Goal: Task Accomplishment & Management: Use online tool/utility

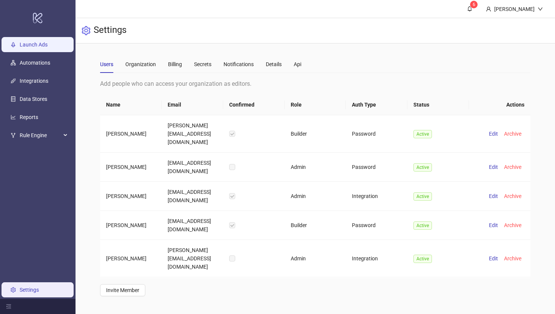
click at [39, 48] on link "Launch Ads" at bounding box center [34, 45] width 28 height 6
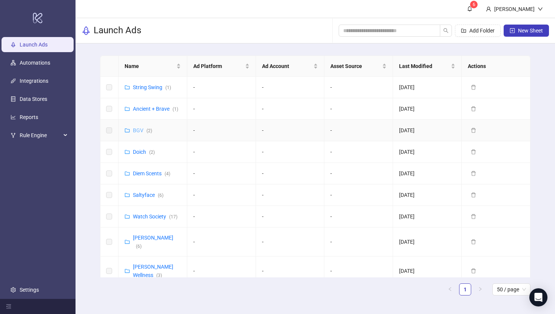
click at [139, 130] on link "BGV ( 2 )" at bounding box center [142, 130] width 19 height 6
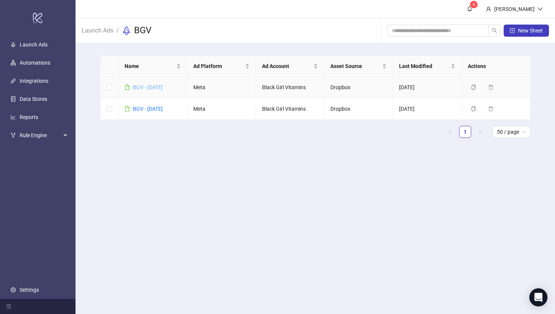
click at [149, 85] on link "BGV - [DATE]" at bounding box center [148, 87] width 30 height 6
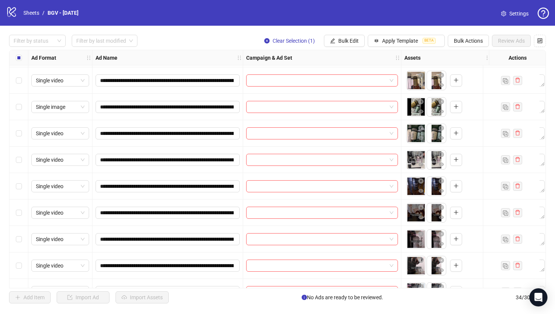
scroll to position [286, 0]
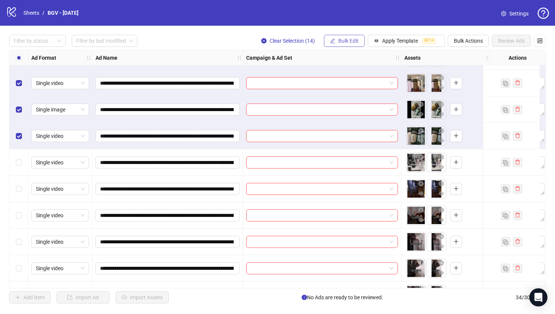
click at [354, 40] on span "Bulk Edit" at bounding box center [348, 41] width 20 height 6
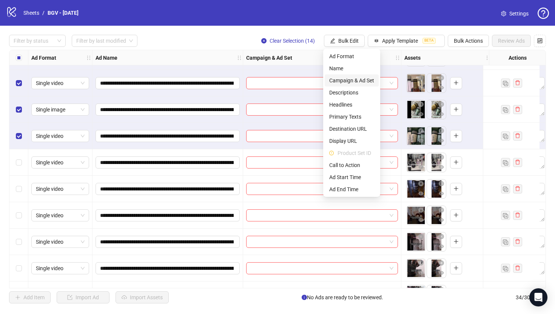
click at [352, 80] on span "Campaign & Ad Set" at bounding box center [351, 80] width 45 height 8
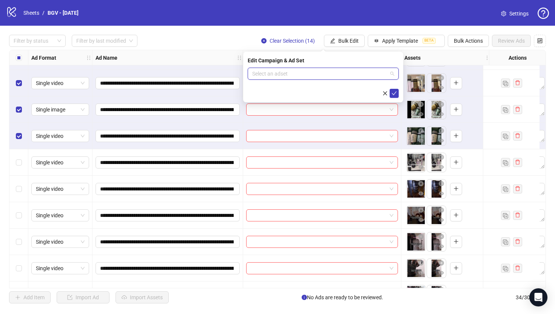
click at [321, 72] on input "search" at bounding box center [319, 73] width 135 height 11
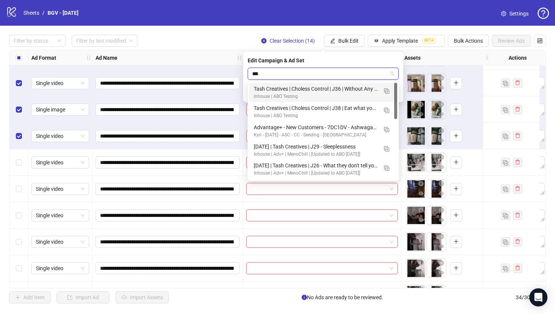
type input "****"
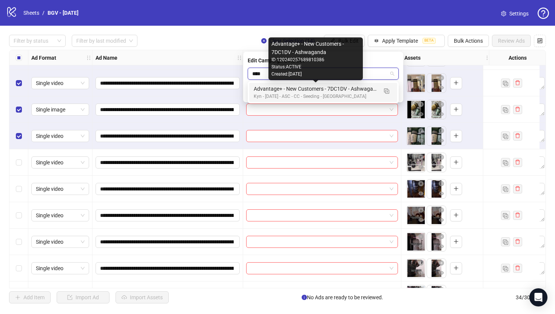
click at [322, 89] on div "Advantage+ - New Customers - 7DC1DV - Ashwaganda" at bounding box center [316, 89] width 124 height 8
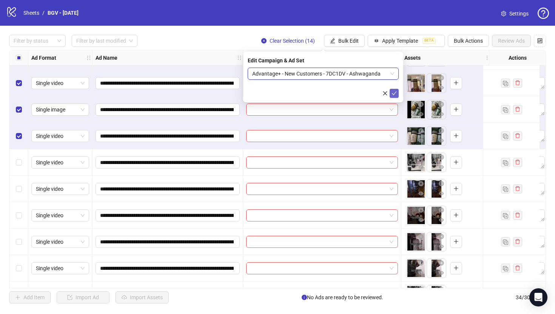
click at [392, 92] on icon "check" at bounding box center [393, 93] width 5 height 5
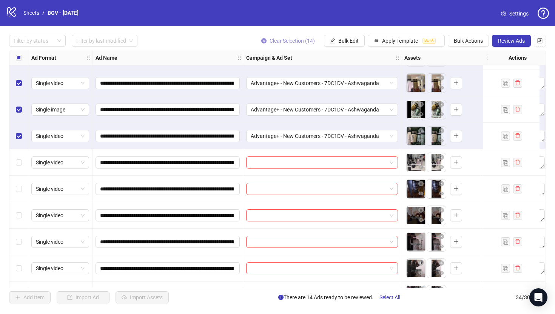
click at [262, 40] on icon "close-circle" at bounding box center [263, 40] width 5 height 5
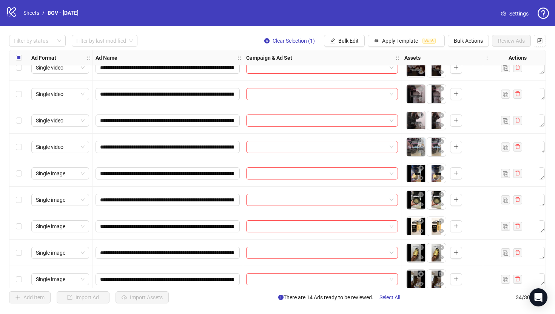
scroll to position [435, 0]
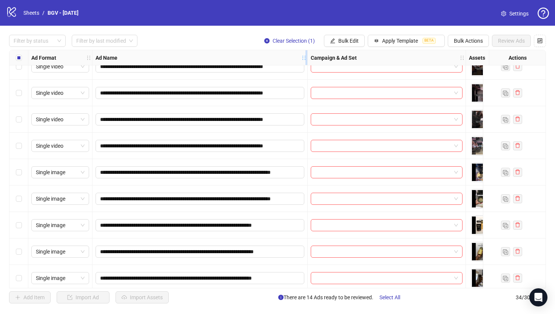
drag, startPoint x: 242, startPoint y: 52, endPoint x: 308, endPoint y: 57, distance: 66.6
click at [307, 57] on div "Resize Ad Name column" at bounding box center [306, 57] width 2 height 15
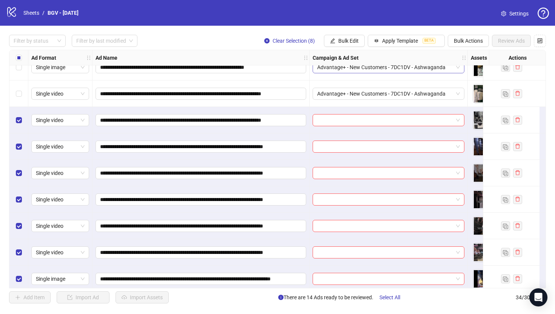
scroll to position [331, 0]
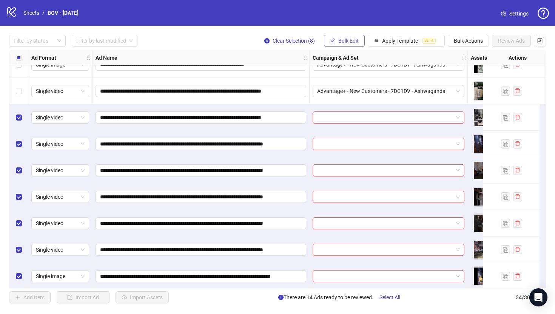
click at [354, 38] on span "Bulk Edit" at bounding box center [348, 41] width 20 height 6
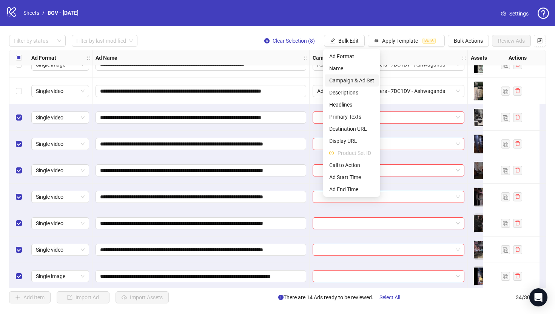
click at [349, 82] on span "Campaign & Ad Set" at bounding box center [351, 80] width 45 height 8
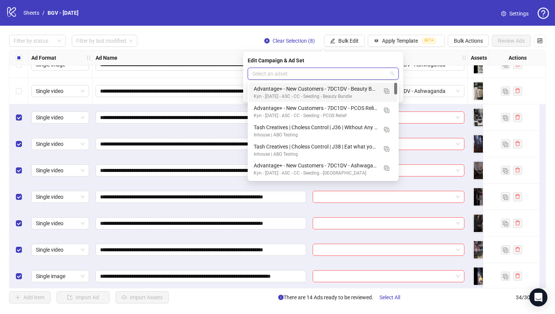
click at [339, 71] on input "search" at bounding box center [319, 73] width 135 height 11
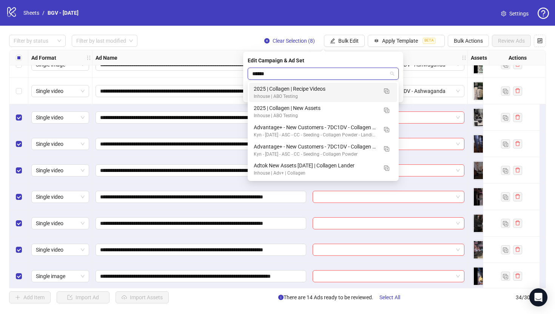
type input "******"
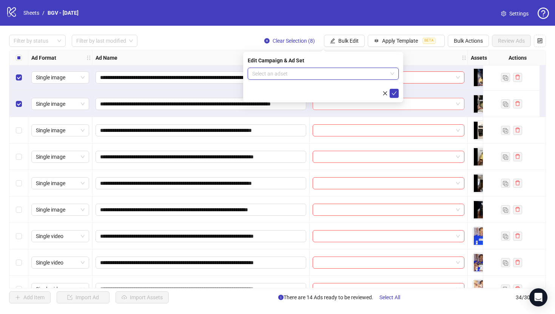
scroll to position [679, 0]
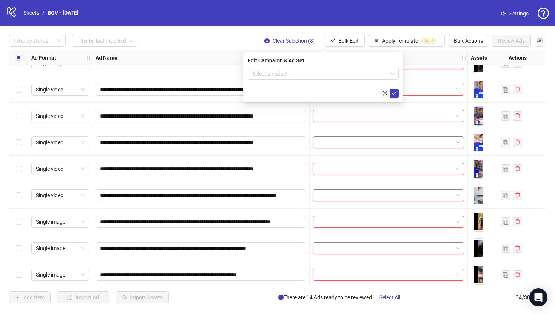
click at [385, 93] on icon "close" at bounding box center [385, 93] width 4 height 4
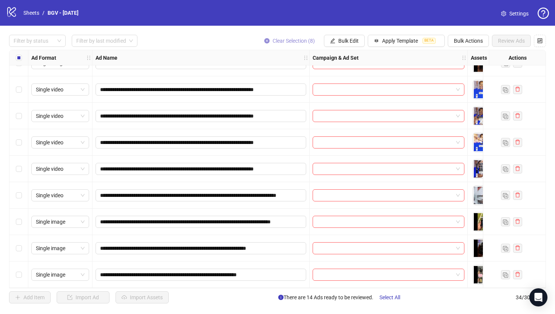
click at [264, 41] on icon "close-circle" at bounding box center [266, 40] width 5 height 5
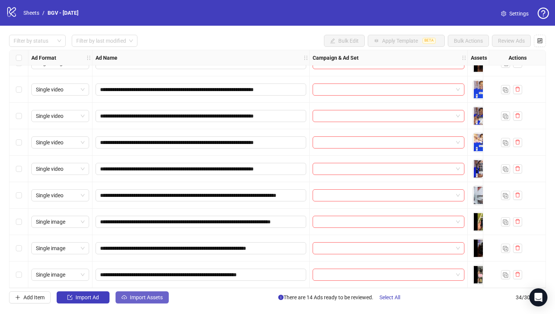
click at [144, 299] on span "Import Assets" at bounding box center [146, 297] width 33 height 6
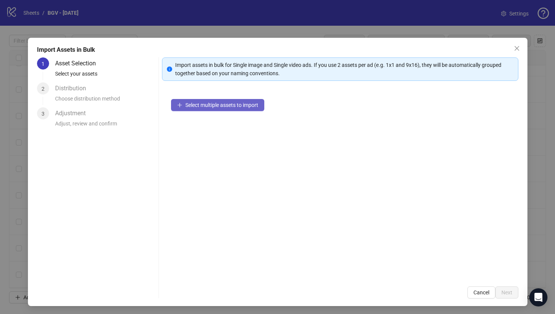
click at [199, 102] on span "Select multiple assets to import" at bounding box center [221, 105] width 73 height 6
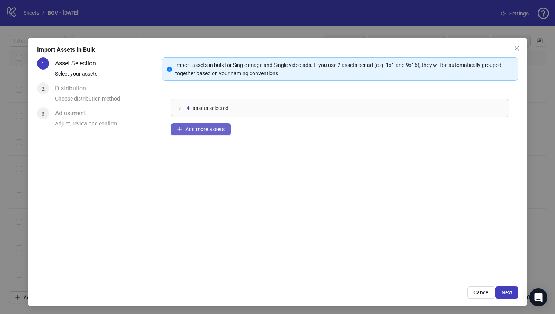
click at [218, 129] on span "Add more assets" at bounding box center [204, 129] width 39 height 6
click at [506, 293] on span "Next" at bounding box center [506, 292] width 11 height 6
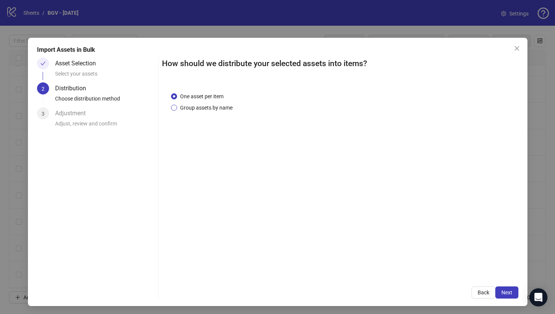
click at [208, 104] on span "Group assets by name" at bounding box center [206, 107] width 59 height 8
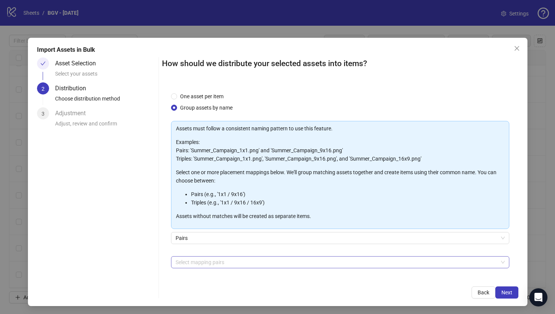
click at [222, 261] on div at bounding box center [336, 262] width 327 height 11
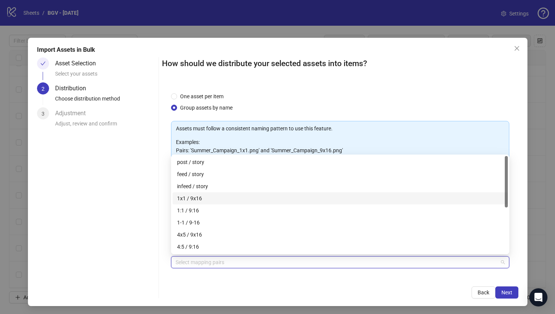
click at [234, 200] on div "1x1 / 9x16" at bounding box center [340, 198] width 326 height 8
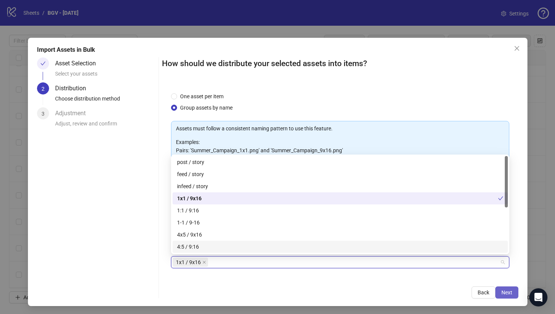
click at [507, 290] on span "Next" at bounding box center [506, 292] width 11 height 6
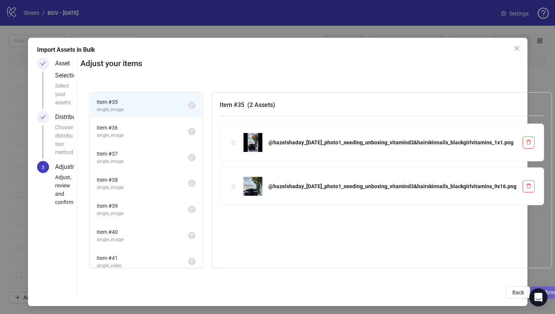
click at [536, 290] on span "Confirm" at bounding box center [545, 292] width 19 height 6
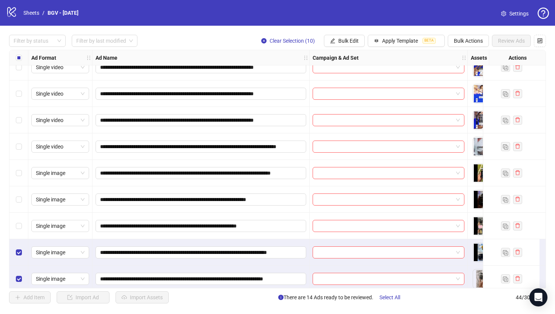
scroll to position [726, 0]
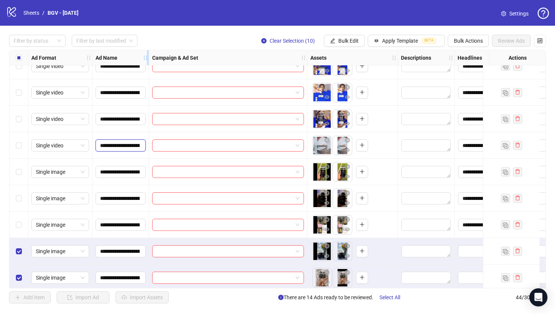
drag, startPoint x: 308, startPoint y: 55, endPoint x: 147, endPoint y: 58, distance: 161.6
click at [147, 58] on div "Resize Ad Name column" at bounding box center [148, 57] width 2 height 15
click at [308, 54] on div "Assets" at bounding box center [352, 57] width 91 height 15
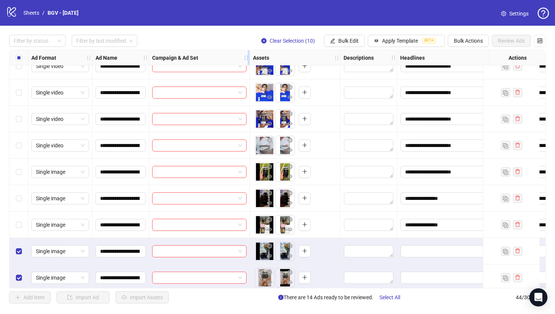
drag, startPoint x: 307, startPoint y: 53, endPoint x: 249, endPoint y: 53, distance: 57.4
click at [249, 53] on div "Resize Campaign & Ad Set column" at bounding box center [249, 57] width 2 height 15
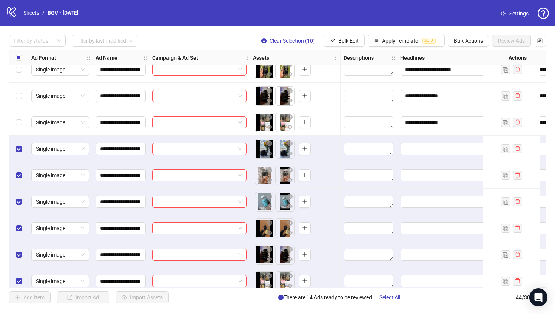
scroll to position [829, 0]
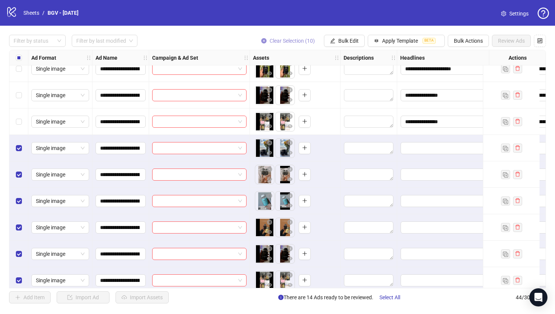
click at [263, 39] on icon "close-circle" at bounding box center [263, 40] width 5 height 5
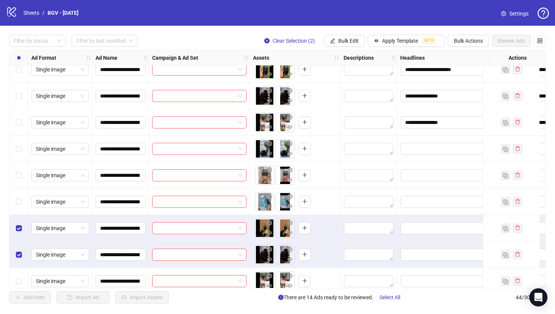
scroll to position [830, 0]
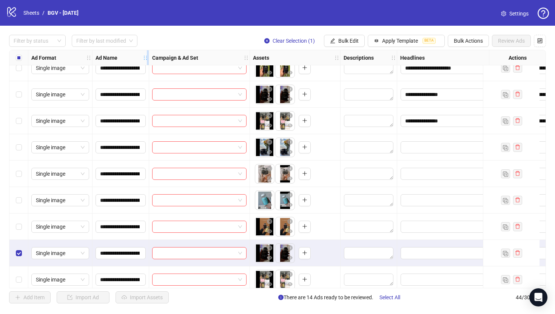
drag, startPoint x: 148, startPoint y: 57, endPoint x: 240, endPoint y: 61, distance: 92.6
click at [149, 61] on div "Resize Ad Name column" at bounding box center [148, 57] width 2 height 15
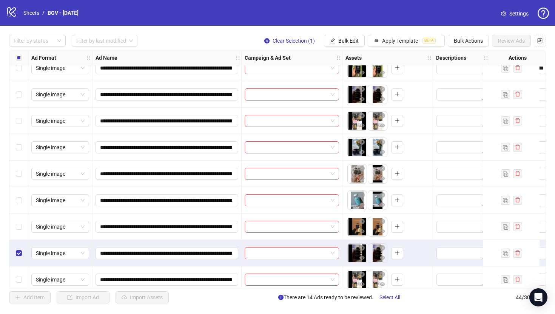
scroll to position [867, 0]
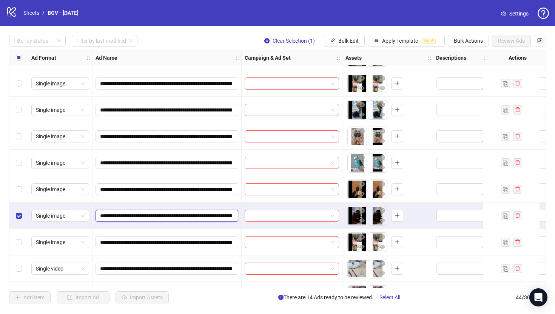
click at [211, 216] on input "**********" at bounding box center [166, 215] width 132 height 8
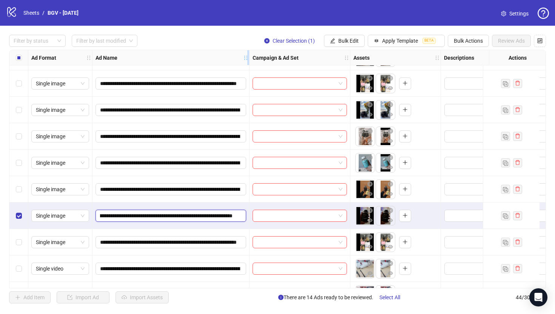
scroll to position [0, 0]
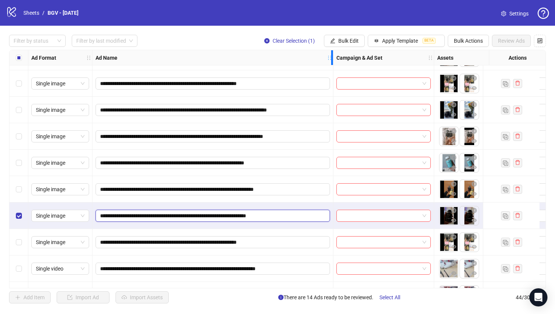
drag, startPoint x: 266, startPoint y: 54, endPoint x: 332, endPoint y: 55, distance: 66.1
click at [332, 55] on div "Resize Ad Name column" at bounding box center [332, 57] width 2 height 15
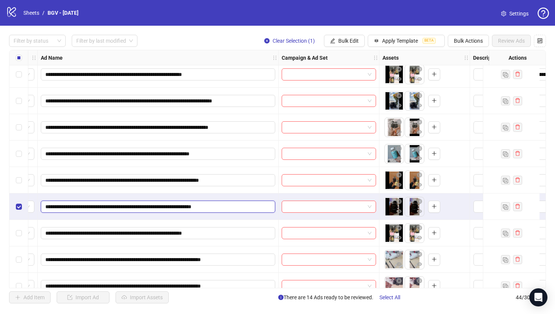
scroll to position [877, 55]
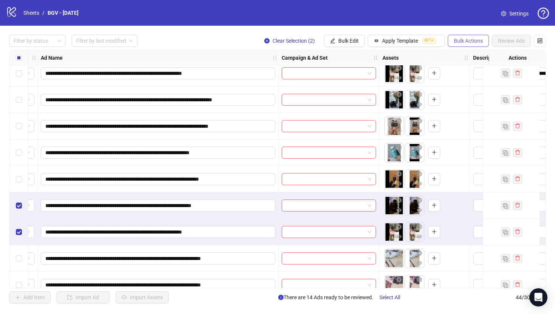
click at [470, 43] on span "Bulk Actions" at bounding box center [468, 41] width 29 height 6
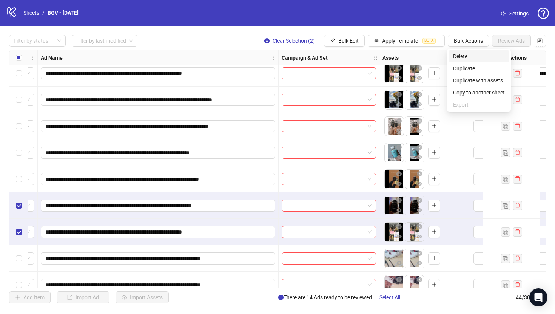
click at [468, 54] on span "Delete" at bounding box center [479, 56] width 52 height 8
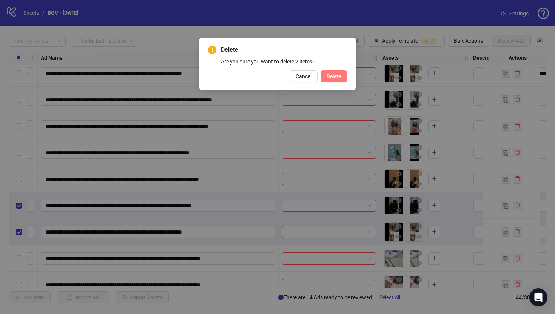
click at [335, 76] on span "Delete" at bounding box center [334, 76] width 14 height 6
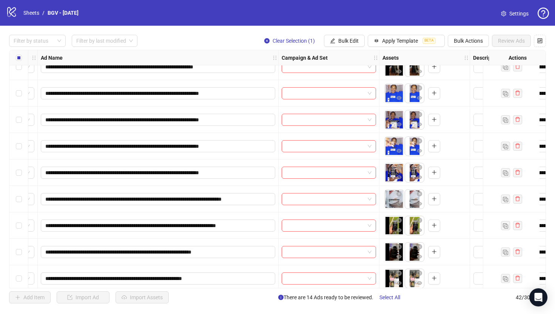
scroll to position [684, 55]
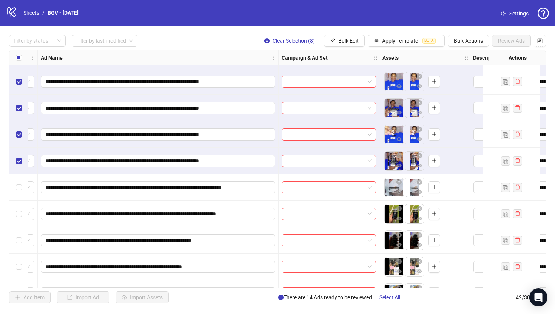
click at [23, 179] on div "Select row 31" at bounding box center [18, 187] width 19 height 26
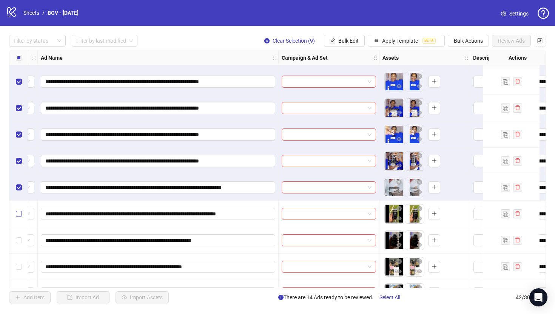
click at [17, 217] on label "Select row 32" at bounding box center [19, 214] width 6 height 8
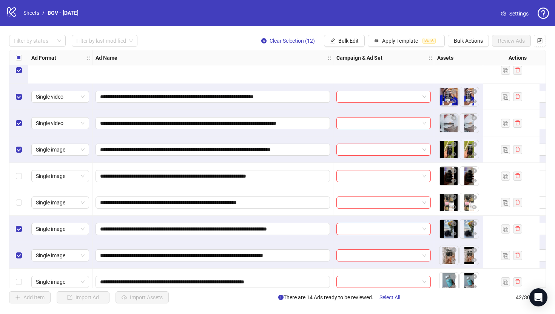
scroll to position [846, 0]
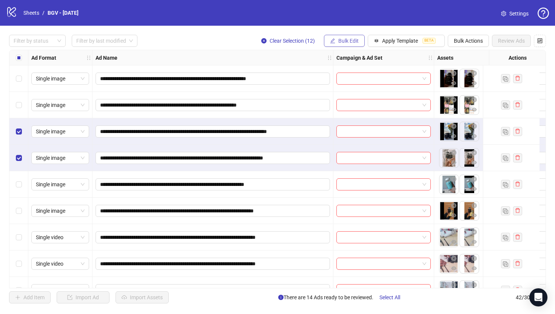
click at [342, 38] on span "Bulk Edit" at bounding box center [348, 41] width 20 height 6
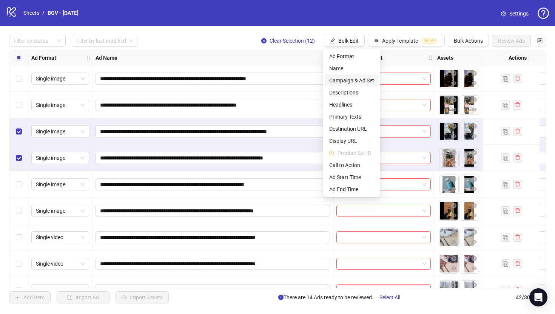
click at [351, 81] on span "Campaign & Ad Set" at bounding box center [351, 80] width 45 height 8
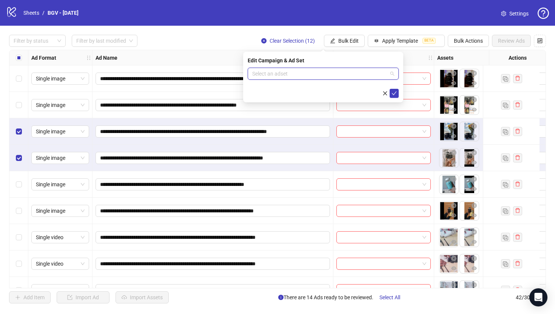
click at [347, 76] on input "search" at bounding box center [319, 73] width 135 height 11
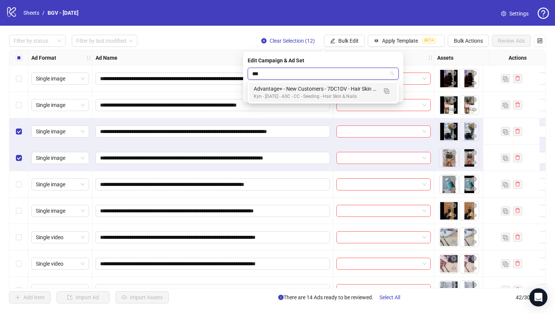
type input "****"
click at [360, 86] on div "Advantage+ - New Customers - 7DC1DV - Hair Skin & Nails" at bounding box center [316, 89] width 124 height 8
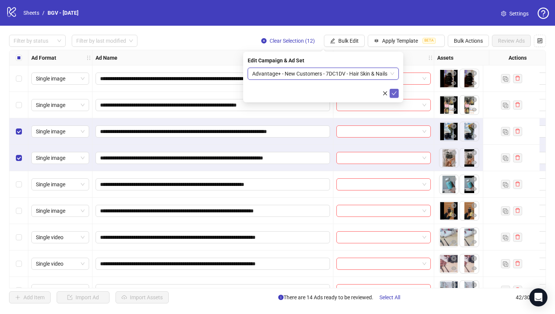
click at [398, 95] on button "submit" at bounding box center [394, 93] width 9 height 9
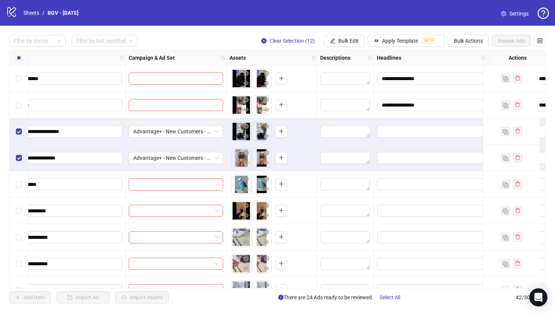
scroll to position [846, 286]
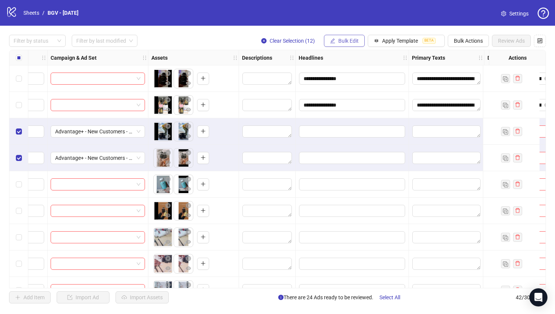
click at [335, 41] on button "Bulk Edit" at bounding box center [344, 41] width 41 height 12
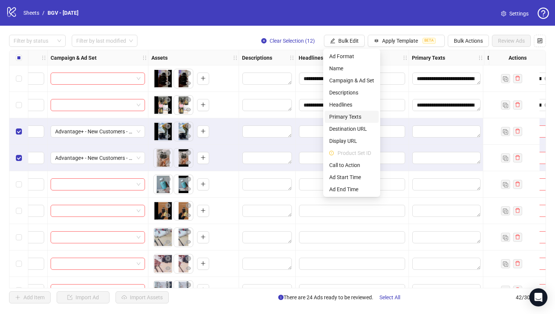
click at [345, 117] on span "Primary Texts" at bounding box center [351, 116] width 45 height 8
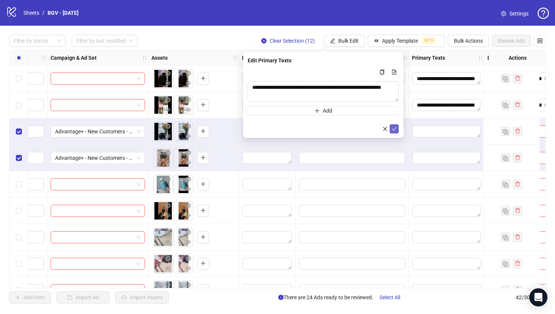
click at [397, 125] on button "submit" at bounding box center [394, 128] width 9 height 9
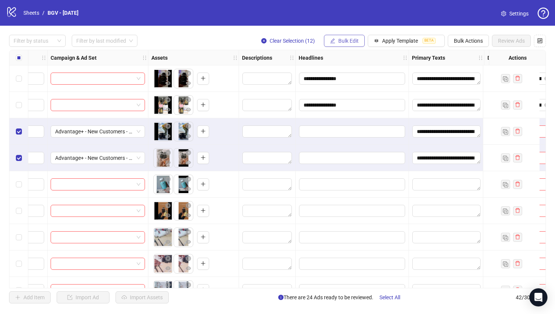
click at [355, 39] on span "Bulk Edit" at bounding box center [348, 41] width 20 height 6
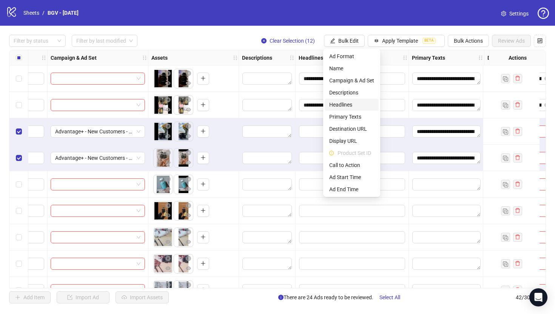
click at [351, 105] on span "Headlines" at bounding box center [351, 104] width 45 height 8
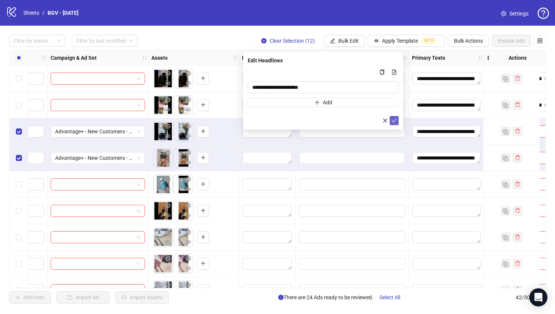
click at [392, 120] on icon "check" at bounding box center [393, 120] width 5 height 5
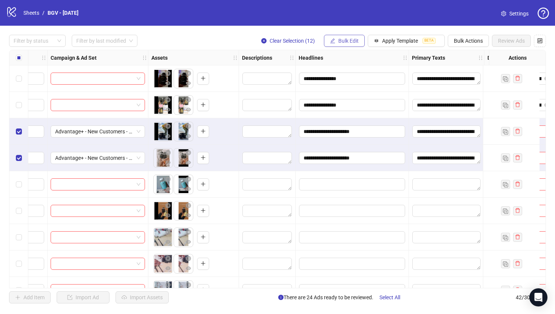
click at [351, 41] on span "Bulk Edit" at bounding box center [348, 41] width 20 height 6
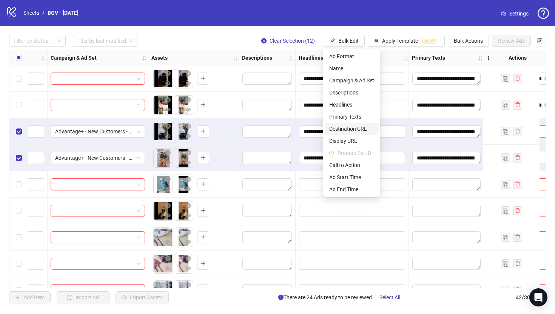
click at [359, 130] on span "Destination URL" at bounding box center [351, 129] width 45 height 8
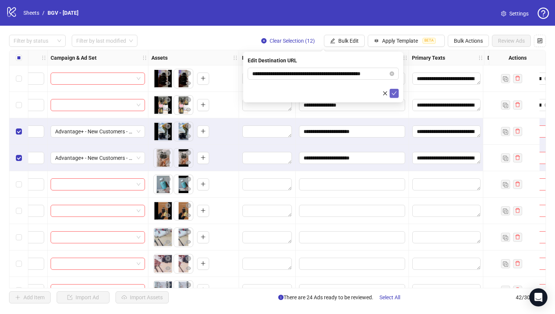
click at [396, 93] on icon "check" at bounding box center [393, 93] width 5 height 5
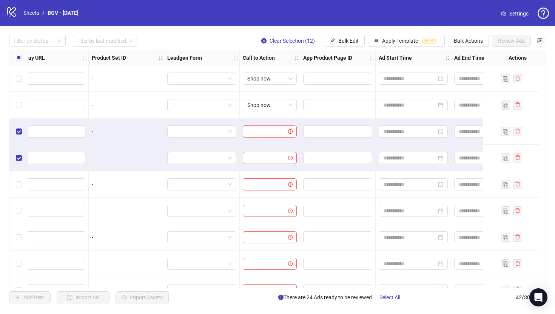
scroll to position [846, 876]
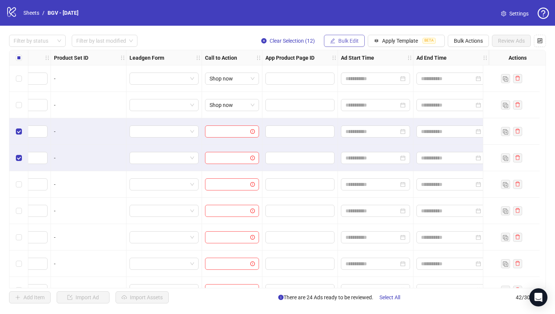
click at [337, 42] on button "Bulk Edit" at bounding box center [344, 41] width 41 height 12
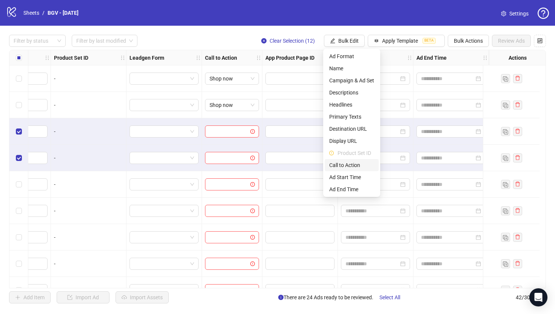
click at [347, 165] on span "Call to Action" at bounding box center [351, 165] width 45 height 8
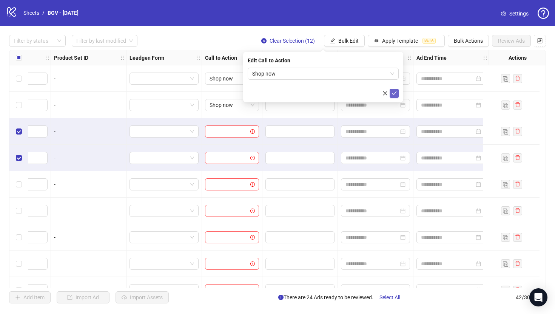
click at [392, 93] on icon "check" at bounding box center [394, 93] width 5 height 4
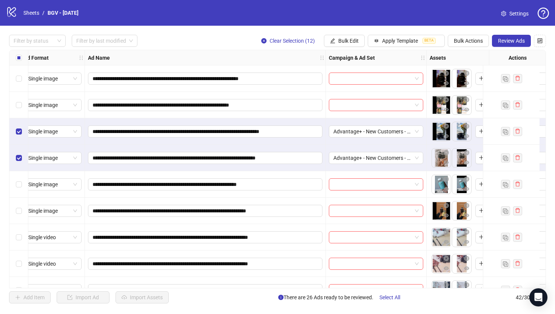
scroll to position [846, 0]
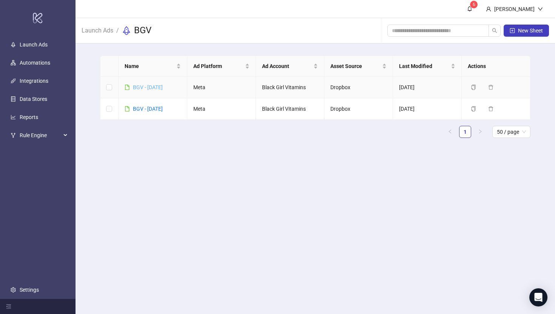
click at [154, 85] on link "BGV - [DATE]" at bounding box center [148, 87] width 30 height 6
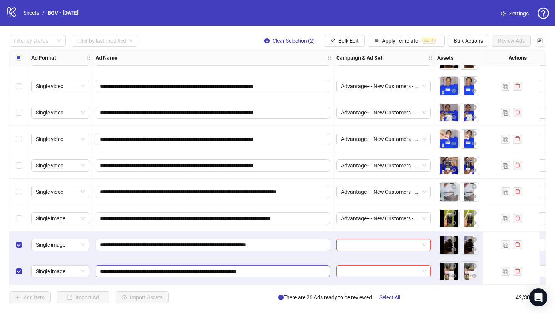
scroll to position [681, 0]
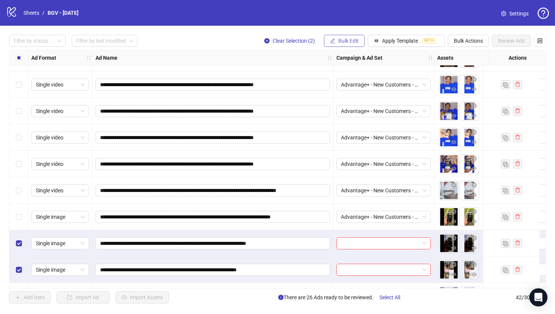
click at [348, 42] on span "Bulk Edit" at bounding box center [348, 41] width 20 height 6
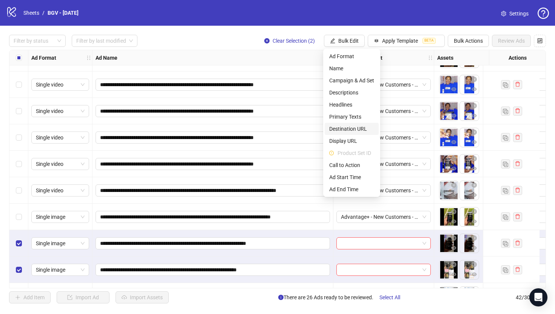
click at [350, 130] on span "Destination URL" at bounding box center [351, 129] width 45 height 8
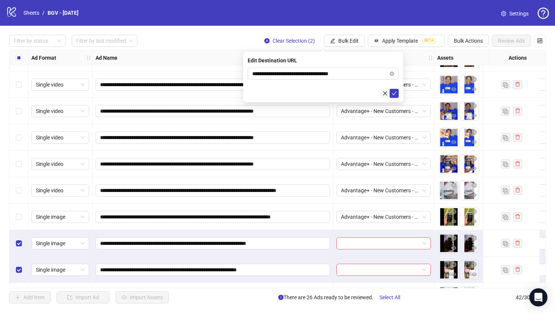
click at [383, 92] on icon "close" at bounding box center [384, 93] width 5 height 5
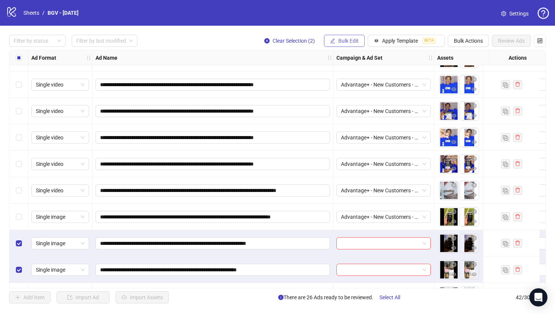
click at [347, 36] on button "Bulk Edit" at bounding box center [344, 41] width 41 height 12
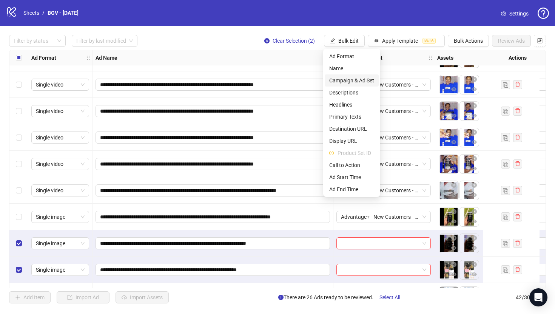
click at [352, 82] on span "Campaign & Ad Set" at bounding box center [351, 80] width 45 height 8
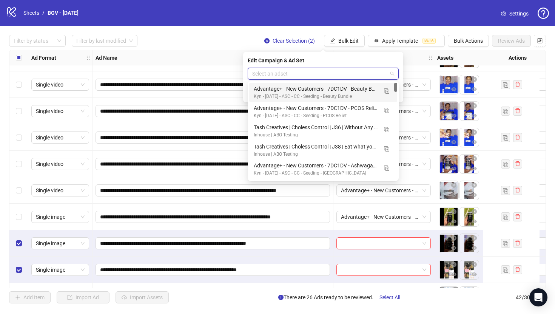
click at [299, 70] on input "search" at bounding box center [319, 73] width 135 height 11
type input "**"
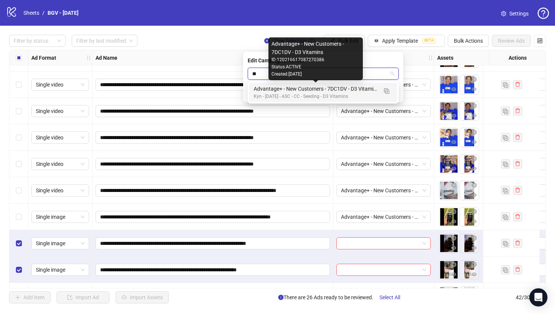
click at [311, 88] on div "Advantage+ - New Customers - 7DC1DV - D3 Vitamins" at bounding box center [316, 89] width 124 height 8
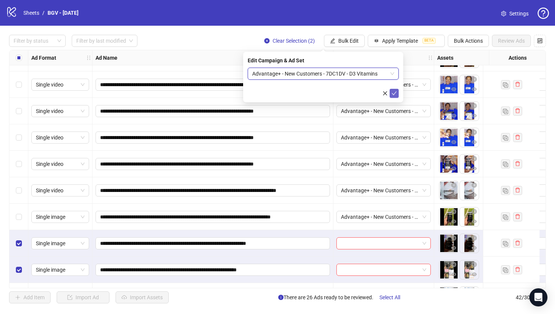
click at [395, 95] on icon "check" at bounding box center [393, 93] width 5 height 5
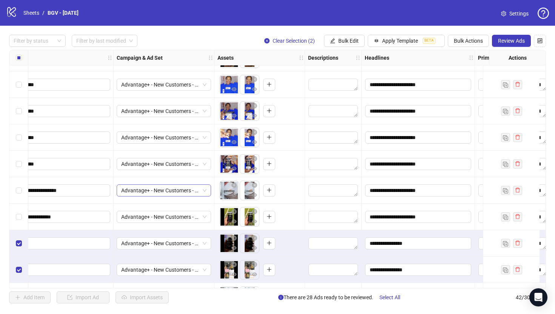
scroll to position [681, 222]
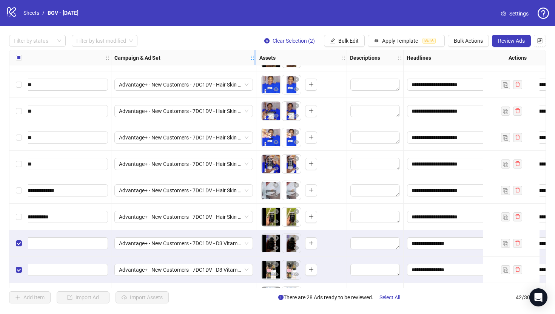
drag, startPoint x: 211, startPoint y: 55, endPoint x: 256, endPoint y: 62, distance: 45.4
click at [256, 62] on div "Resize Campaign & Ad Set column" at bounding box center [255, 57] width 2 height 15
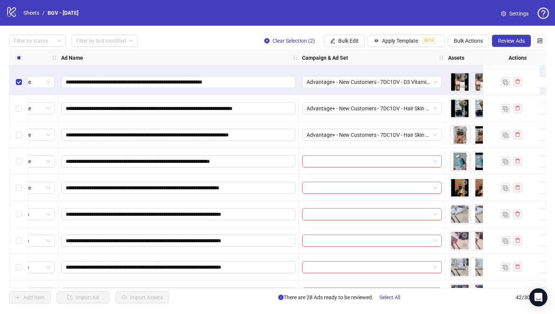
scroll to position [883, 34]
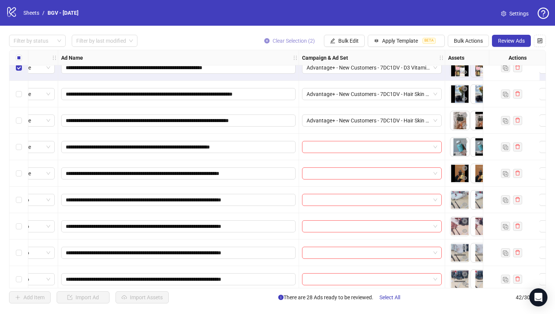
click at [267, 40] on icon "close-circle" at bounding box center [266, 40] width 5 height 5
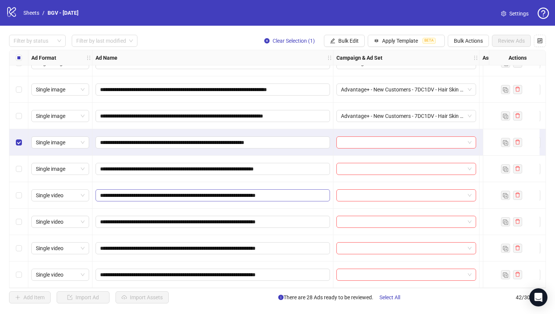
scroll to position [891, 0]
click at [342, 42] on span "Bulk Edit" at bounding box center [348, 41] width 20 height 6
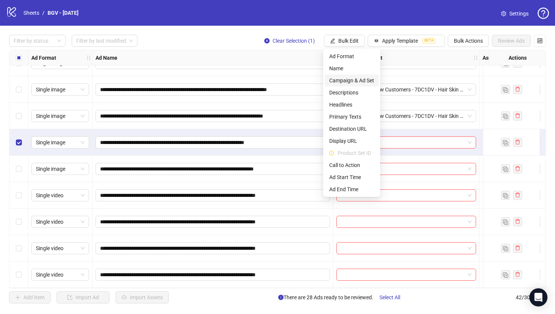
click at [356, 82] on span "Campaign & Ad Set" at bounding box center [351, 80] width 45 height 8
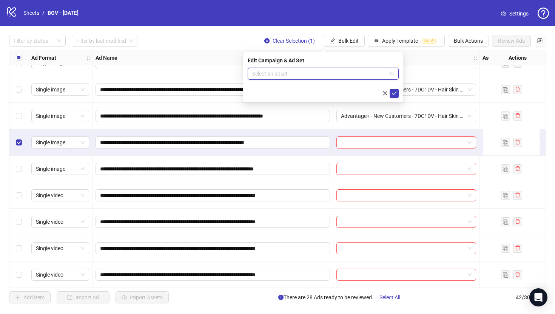
click at [319, 72] on input "search" at bounding box center [319, 73] width 135 height 11
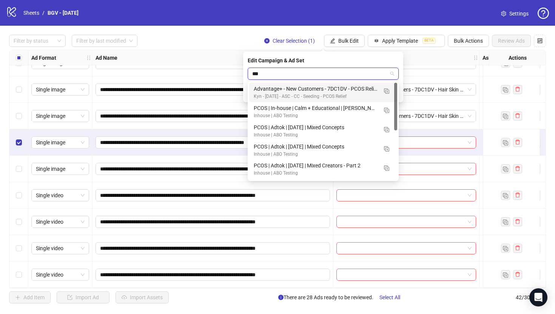
type input "****"
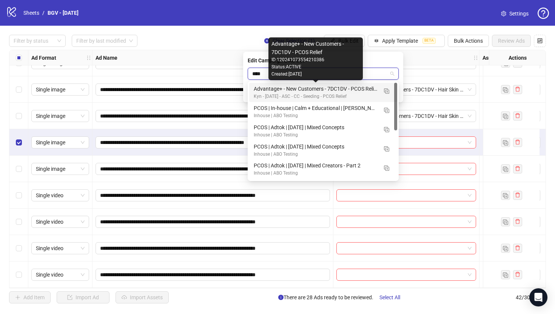
click at [324, 89] on div "Advantage+ - New Customers - 7DC1DV - PCOS Relief" at bounding box center [316, 89] width 124 height 8
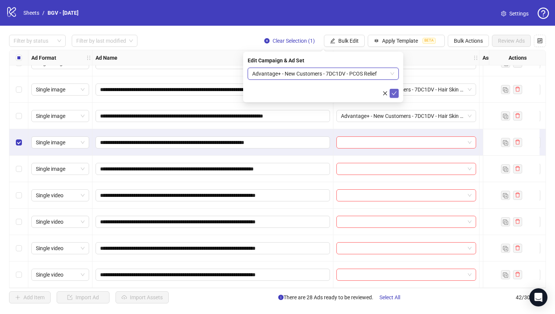
click at [397, 91] on button "submit" at bounding box center [394, 93] width 9 height 9
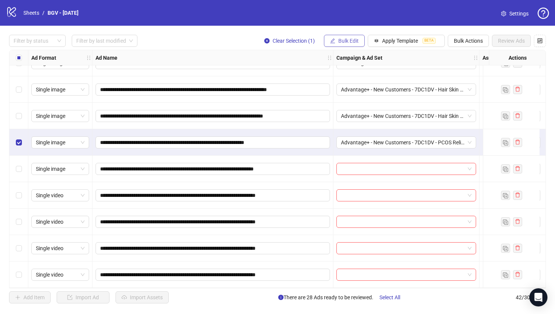
click at [348, 40] on span "Bulk Edit" at bounding box center [348, 41] width 20 height 6
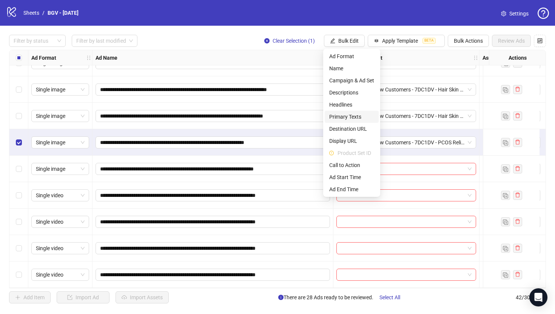
click at [356, 115] on span "Primary Texts" at bounding box center [351, 116] width 45 height 8
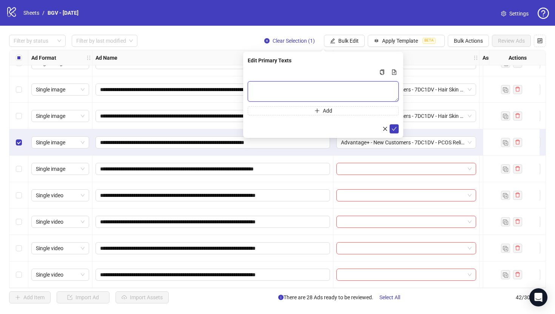
click at [331, 83] on textarea "Multi-text input container - paste or copy values" at bounding box center [323, 91] width 151 height 20
paste textarea "**********"
type textarea "**********"
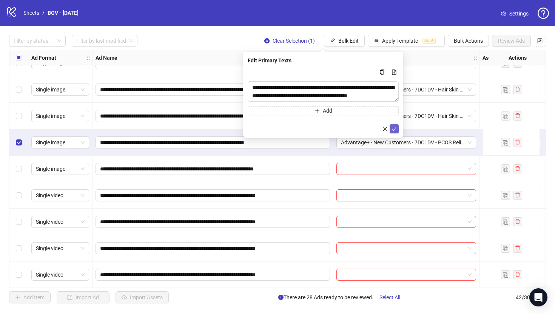
click at [395, 128] on icon "check" at bounding box center [394, 129] width 5 height 4
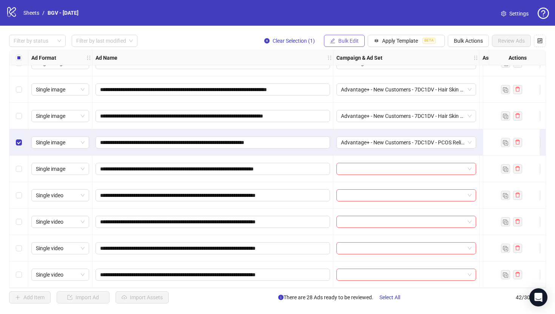
click at [352, 38] on span "Bulk Edit" at bounding box center [348, 41] width 20 height 6
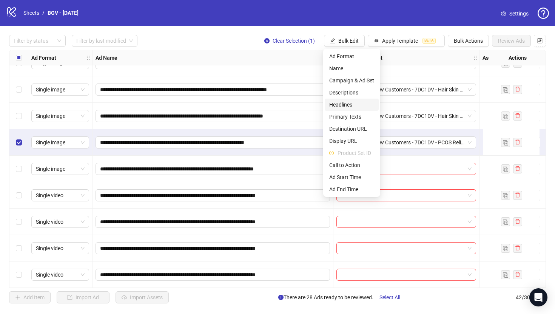
click at [348, 102] on span "Headlines" at bounding box center [351, 104] width 45 height 8
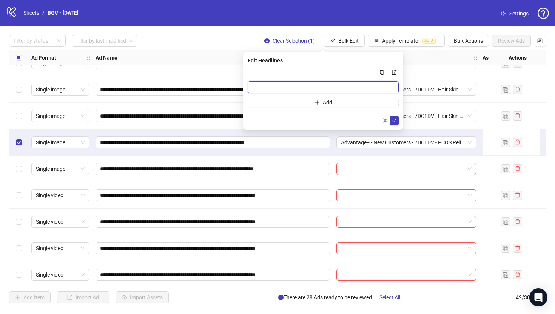
click at [316, 86] on input "Multi-input container - paste or copy values" at bounding box center [323, 87] width 151 height 12
paste input "**********"
type input "**********"
click at [396, 119] on icon "check" at bounding box center [394, 121] width 5 height 4
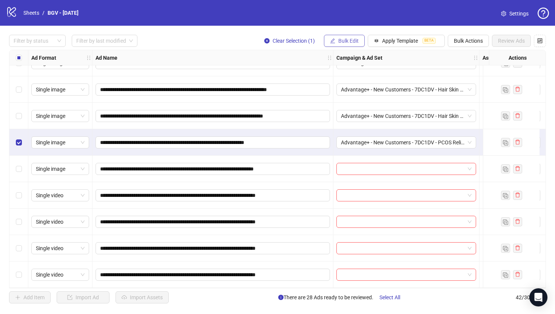
click at [344, 47] on button "Bulk Edit" at bounding box center [344, 41] width 41 height 12
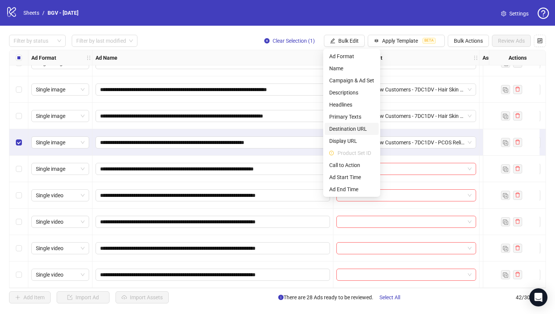
click at [338, 128] on span "Destination URL" at bounding box center [351, 129] width 45 height 8
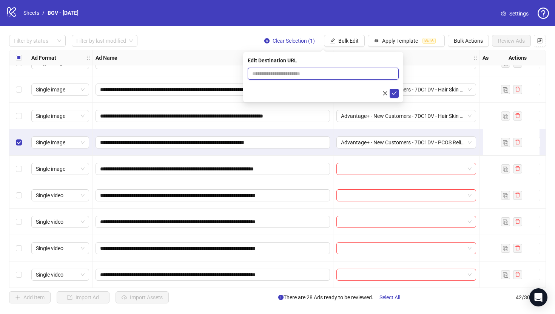
click at [338, 74] on input "text" at bounding box center [320, 73] width 136 height 8
paste input "**********"
type input "**********"
click at [394, 93] on icon "check" at bounding box center [393, 93] width 5 height 5
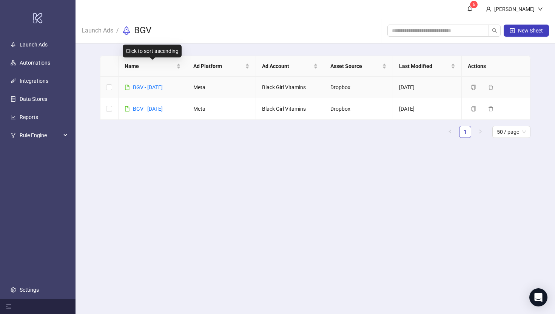
click at [153, 83] on div "BGV - [DATE]" at bounding box center [148, 87] width 30 height 8
click at [157, 85] on link "BGV - [DATE]" at bounding box center [148, 87] width 30 height 6
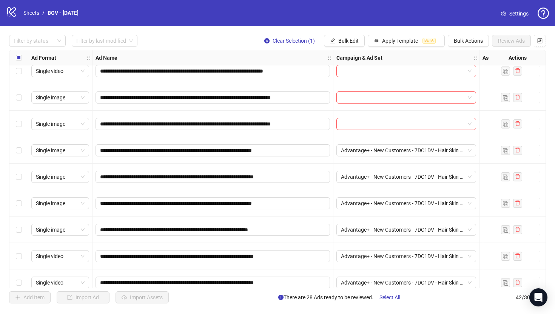
scroll to position [508, 0]
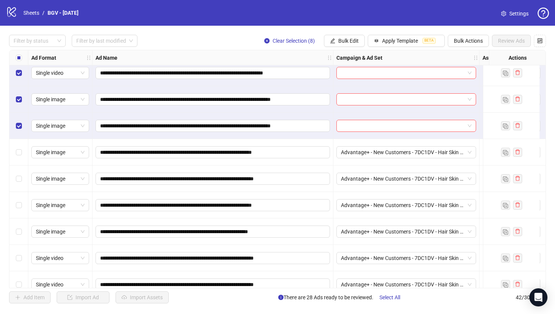
click at [345, 34] on div "**********" at bounding box center [277, 169] width 555 height 287
click at [344, 40] on span "Bulk Edit" at bounding box center [348, 41] width 20 height 6
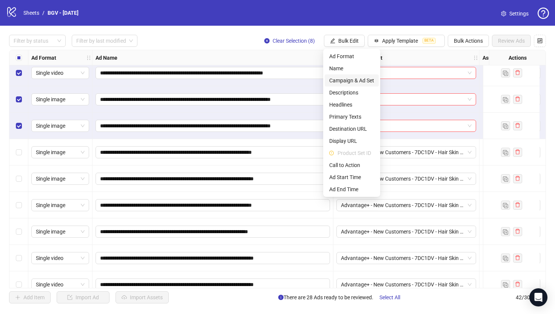
click at [346, 82] on span "Campaign & Ad Set" at bounding box center [351, 80] width 45 height 8
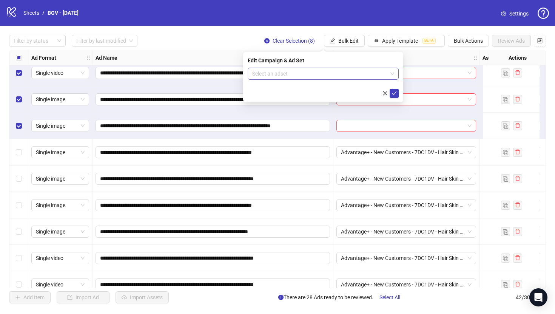
click at [314, 71] on input "search" at bounding box center [319, 73] width 135 height 11
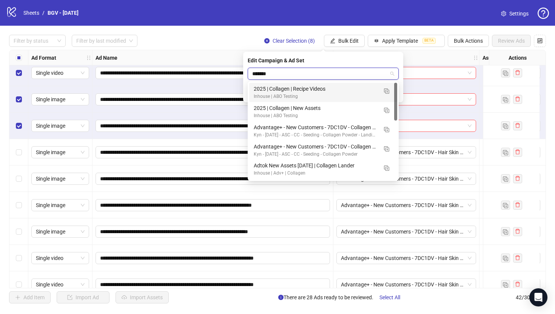
type input "********"
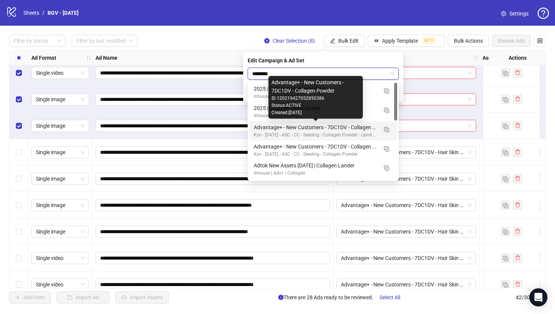
click at [358, 125] on div "Advantage+ - New Customers - 7DC1DV - Collagen Powder" at bounding box center [316, 127] width 124 height 8
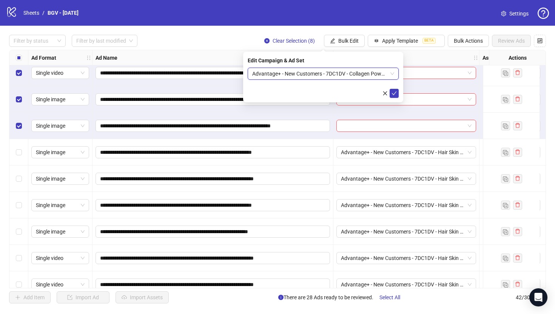
click at [394, 88] on form "Advantage+ - New Customers - 7DC1DV - Collagen Powder Advantage+ - New Customer…" at bounding box center [323, 83] width 151 height 30
click at [394, 89] on button "submit" at bounding box center [394, 93] width 9 height 9
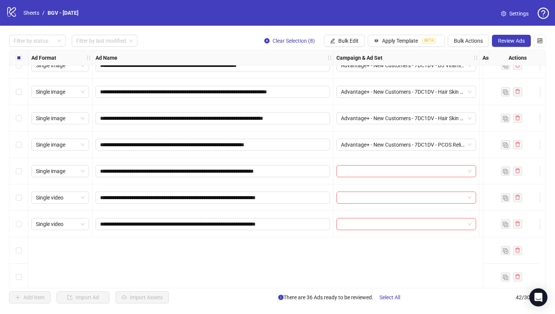
scroll to position [891, 0]
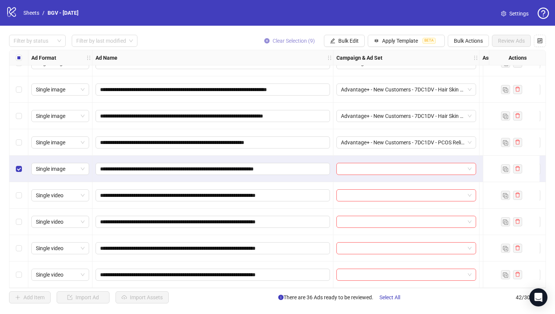
click at [262, 38] on button "Clear Selection (9)" at bounding box center [289, 41] width 63 height 12
click at [347, 40] on span "Bulk Edit" at bounding box center [348, 41] width 20 height 6
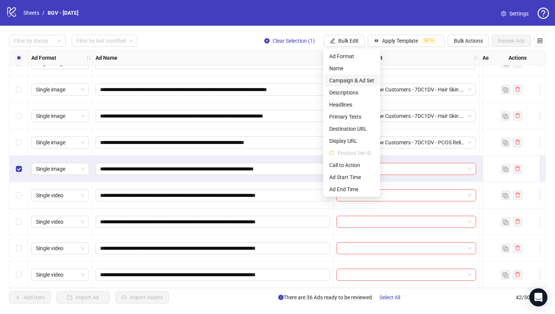
click at [353, 78] on span "Campaign & Ad Set" at bounding box center [351, 80] width 45 height 8
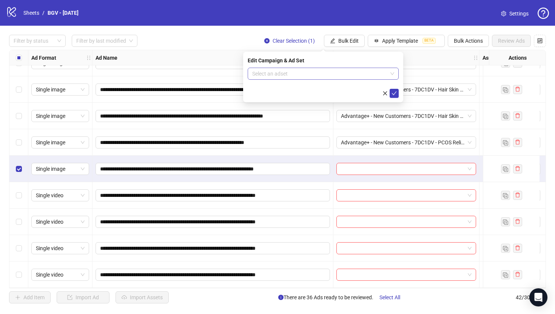
click at [333, 77] on input "search" at bounding box center [319, 73] width 135 height 11
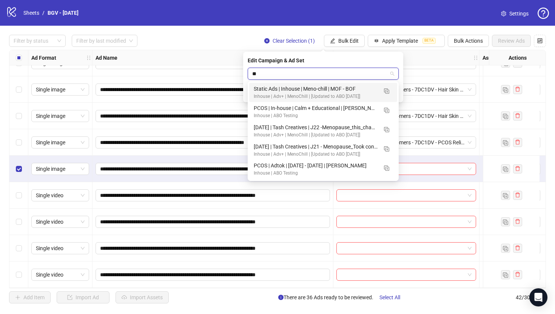
type input "*"
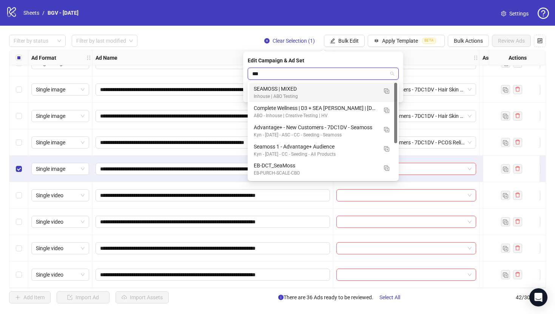
type input "****"
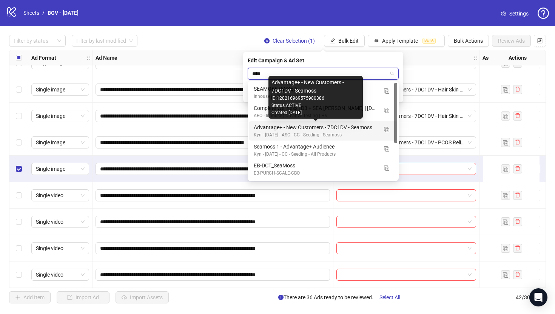
click at [337, 124] on div "Advantage+ - New Customers - 7DC1DV - Seamoss" at bounding box center [316, 127] width 124 height 8
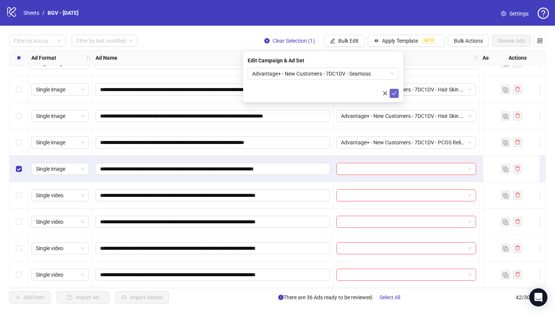
click at [394, 92] on icon "check" at bounding box center [393, 93] width 5 height 5
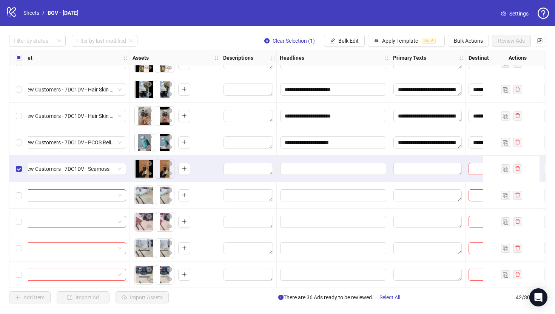
scroll to position [891, 350]
click at [345, 39] on span "Bulk Edit" at bounding box center [348, 41] width 20 height 6
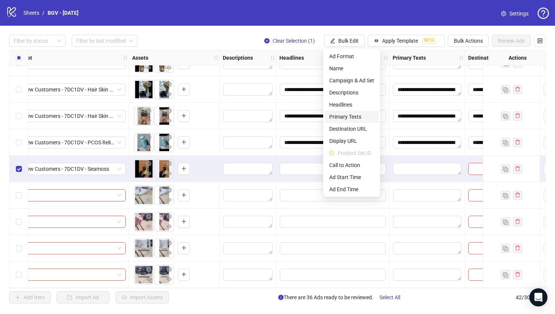
click at [348, 117] on span "Primary Texts" at bounding box center [351, 116] width 45 height 8
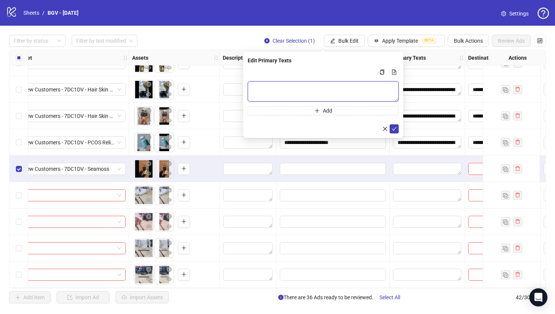
click at [326, 91] on textarea "Multi-text input container - paste or copy values" at bounding box center [323, 91] width 151 height 20
paste textarea "**********"
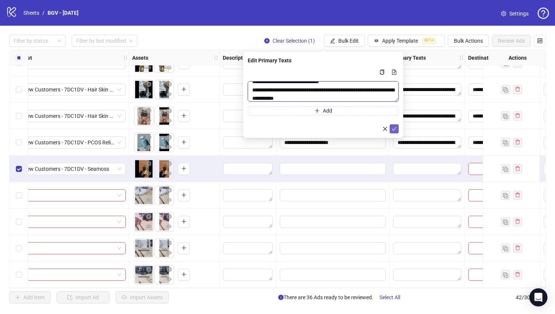
type textarea "**********"
click at [396, 126] on icon "check" at bounding box center [393, 128] width 5 height 5
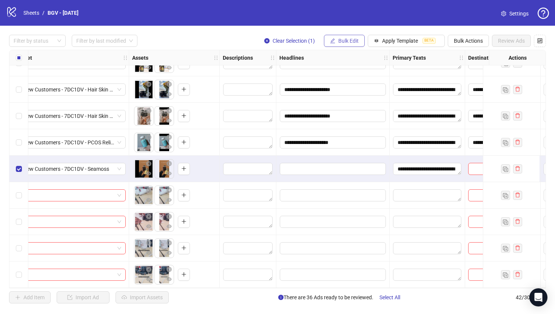
click at [340, 39] on span "Bulk Edit" at bounding box center [348, 41] width 20 height 6
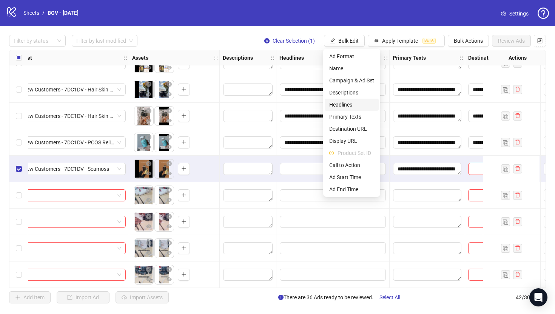
click at [344, 103] on span "Headlines" at bounding box center [351, 104] width 45 height 8
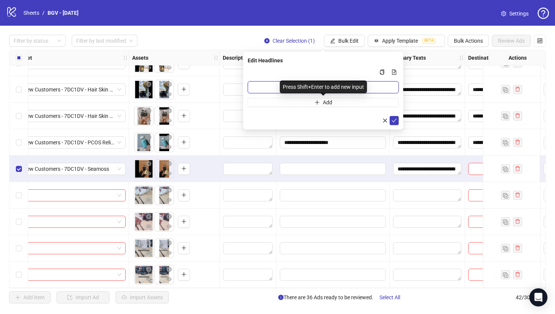
click at [369, 89] on input "Multi-input container - paste or copy values" at bounding box center [323, 87] width 151 height 12
paste input "**********"
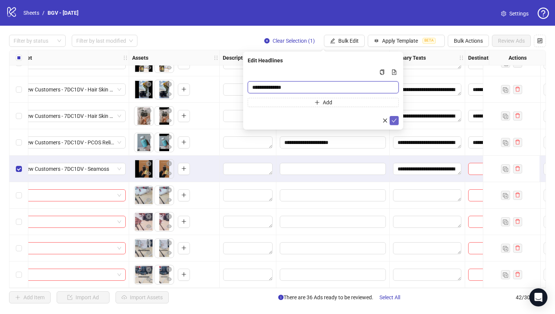
type input "**********"
click at [393, 118] on icon "check" at bounding box center [393, 120] width 5 height 5
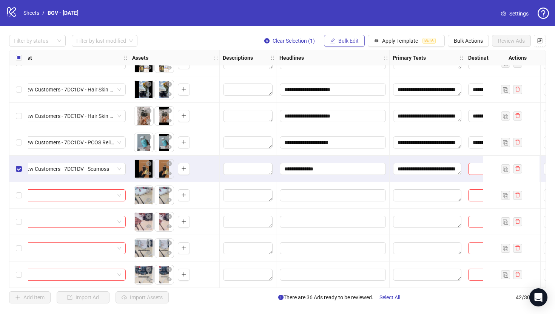
click at [338, 37] on button "Bulk Edit" at bounding box center [344, 41] width 41 height 12
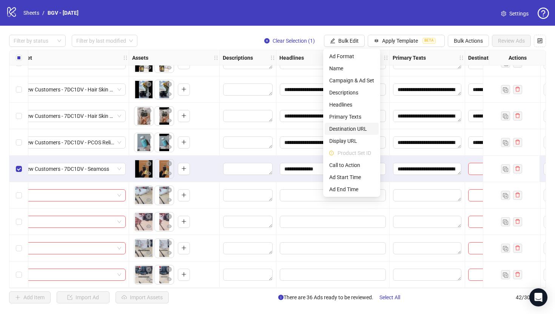
click at [356, 128] on span "Destination URL" at bounding box center [351, 129] width 45 height 8
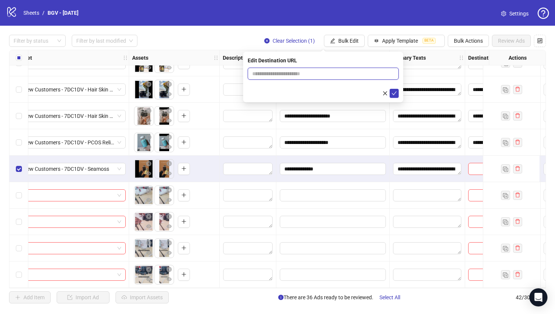
click at [344, 74] on input "text" at bounding box center [320, 73] width 136 height 8
paste input "**********"
type input "**********"
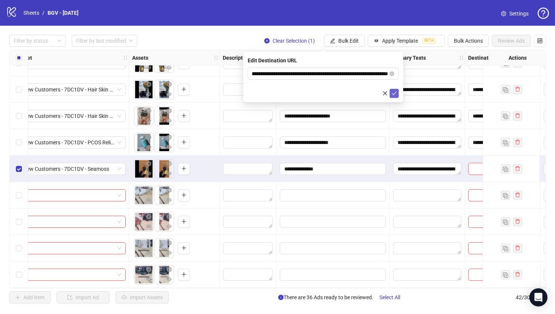
click at [391, 94] on icon "check" at bounding box center [393, 93] width 5 height 5
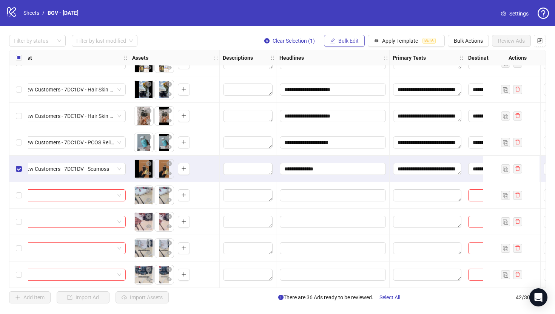
click at [355, 39] on span "Bulk Edit" at bounding box center [348, 41] width 20 height 6
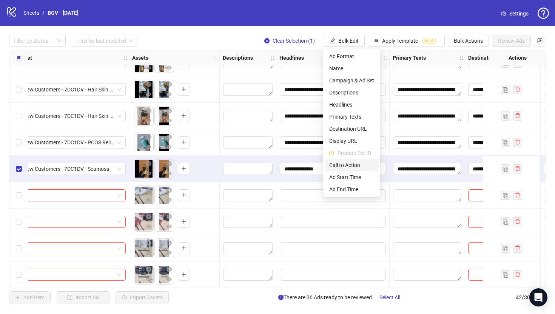
click at [354, 165] on span "Call to Action" at bounding box center [351, 165] width 45 height 8
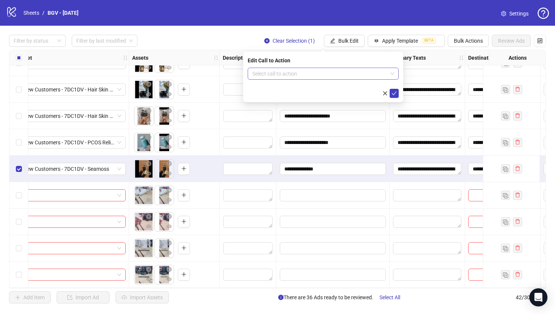
click at [336, 73] on input "search" at bounding box center [319, 73] width 135 height 11
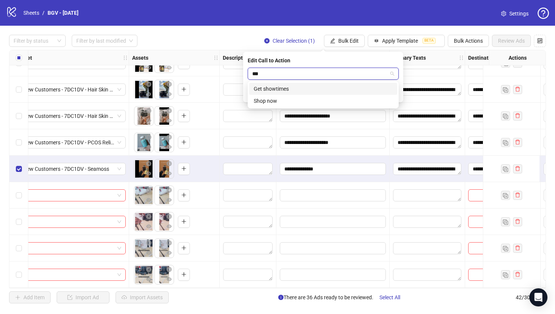
type input "****"
click at [324, 91] on div "Shop now" at bounding box center [323, 89] width 139 height 8
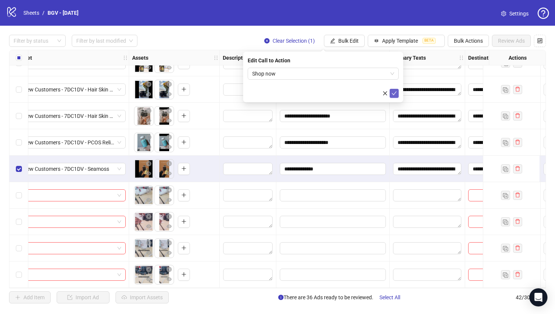
click at [396, 92] on icon "check" at bounding box center [393, 93] width 5 height 5
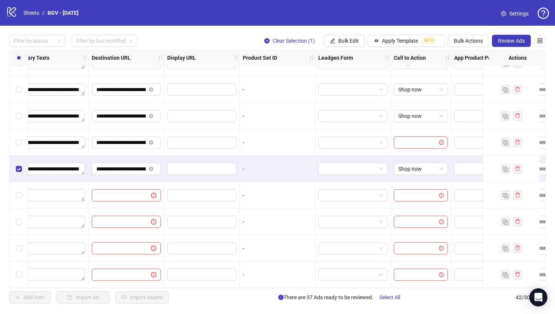
scroll to position [891, 738]
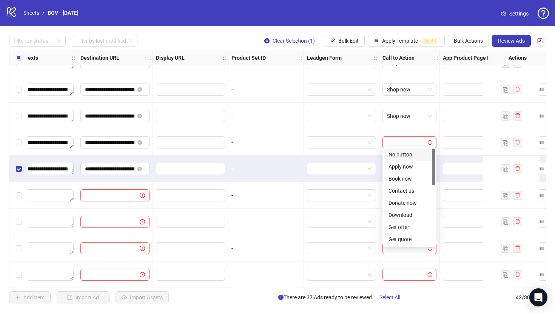
click at [407, 139] on input "search" at bounding box center [406, 142] width 38 height 11
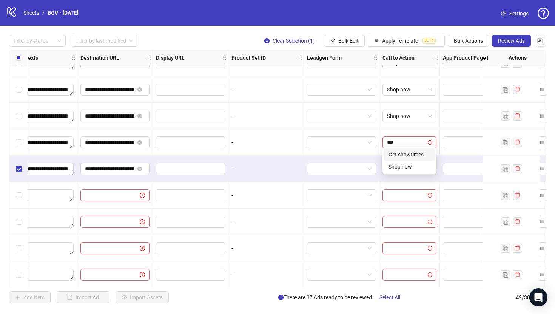
type input "****"
click at [405, 156] on div "Shop now" at bounding box center [409, 154] width 42 height 8
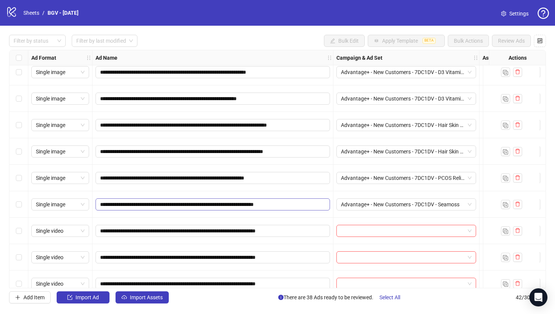
scroll to position [891, 0]
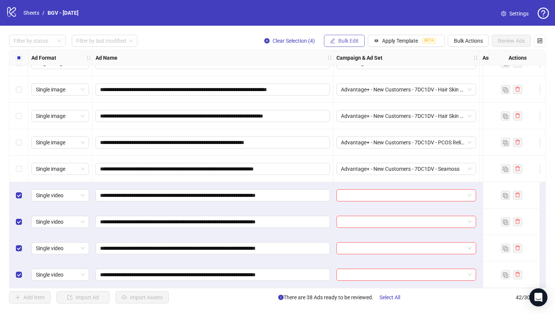
click at [352, 45] on button "Bulk Edit" at bounding box center [344, 41] width 41 height 12
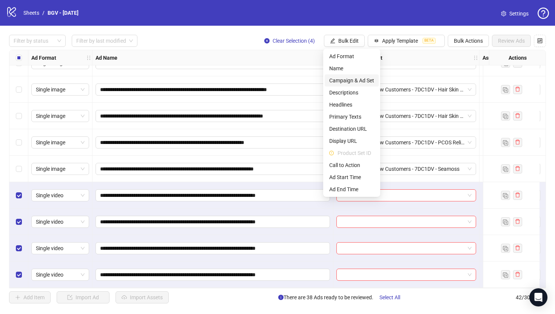
click at [353, 77] on span "Campaign & Ad Set" at bounding box center [351, 80] width 45 height 8
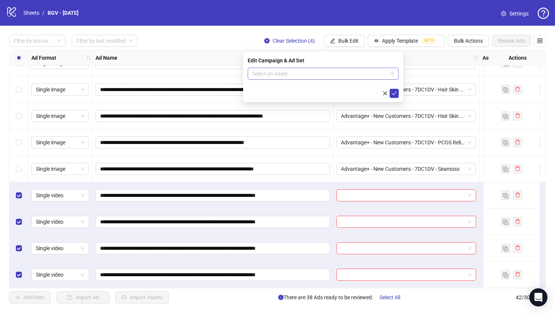
click at [317, 69] on input "search" at bounding box center [319, 73] width 135 height 11
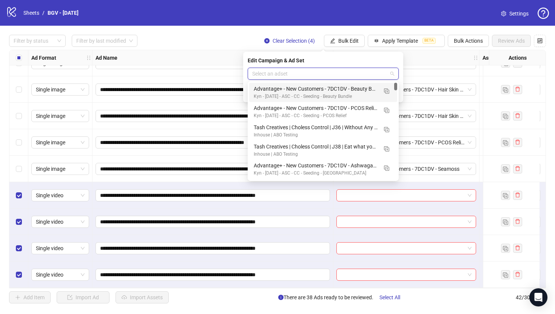
type input "*"
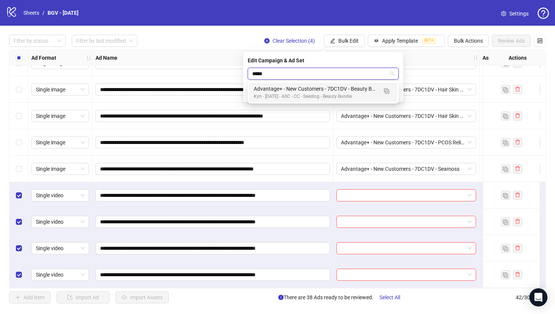
type input "******"
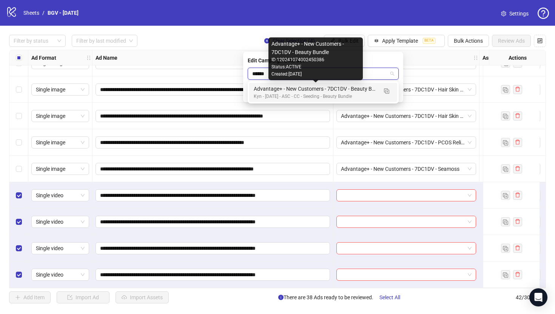
click at [328, 85] on div "Advantage+ - New Customers - 7DC1DV - Beauty Bundle" at bounding box center [316, 89] width 124 height 8
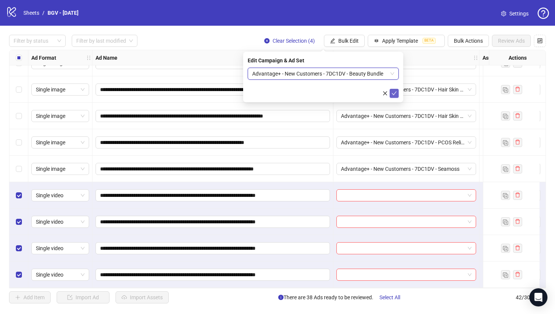
click at [394, 93] on icon "check" at bounding box center [394, 93] width 5 height 4
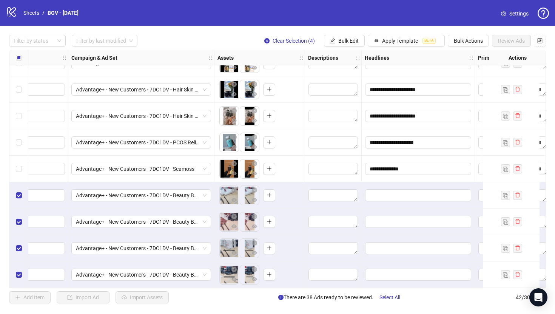
scroll to position [891, 369]
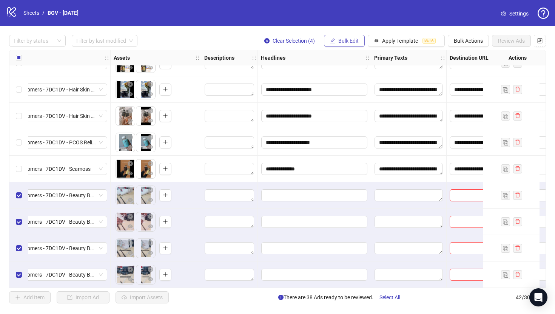
click at [333, 39] on icon "edit" at bounding box center [332, 40] width 5 height 5
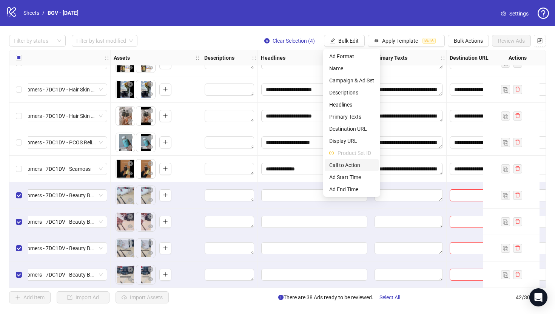
click at [349, 165] on span "Call to Action" at bounding box center [351, 165] width 45 height 8
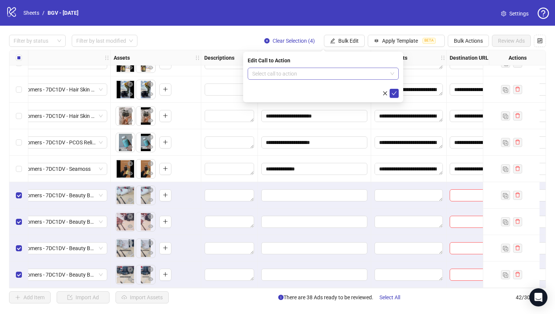
click at [362, 76] on input "search" at bounding box center [319, 73] width 135 height 11
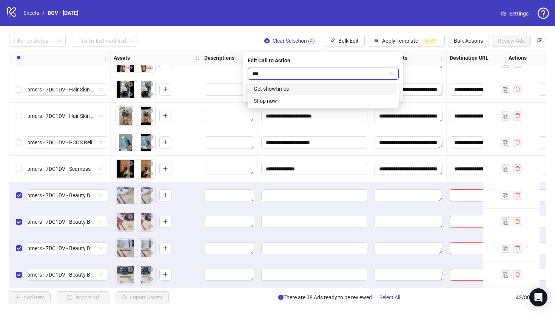
type input "****"
click at [359, 89] on div "Shop now" at bounding box center [323, 89] width 139 height 8
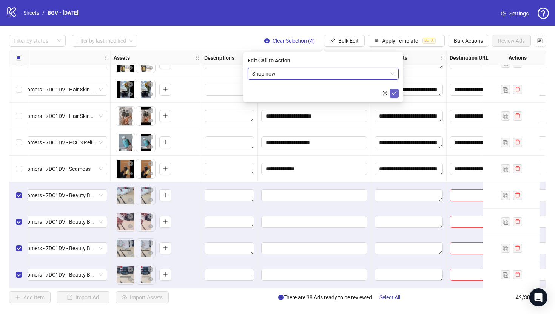
click at [394, 89] on button "submit" at bounding box center [394, 93] width 9 height 9
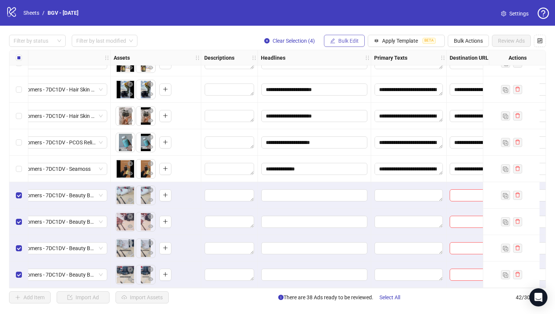
click at [351, 42] on span "Bulk Edit" at bounding box center [348, 41] width 20 height 6
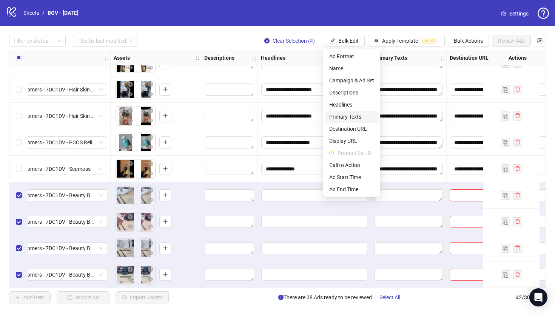
click at [347, 114] on span "Primary Texts" at bounding box center [351, 116] width 45 height 8
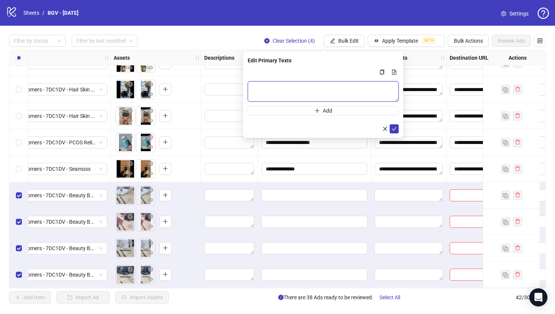
click at [345, 85] on textarea "Multi-text input container - paste or copy values" at bounding box center [323, 91] width 151 height 20
paste textarea "**********"
type textarea "**********"
click at [395, 126] on icon "check" at bounding box center [393, 128] width 5 height 5
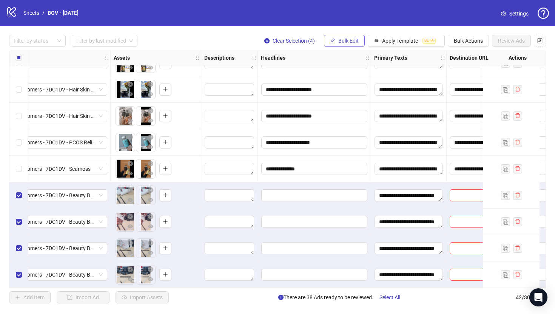
click at [350, 41] on span "Bulk Edit" at bounding box center [348, 41] width 20 height 6
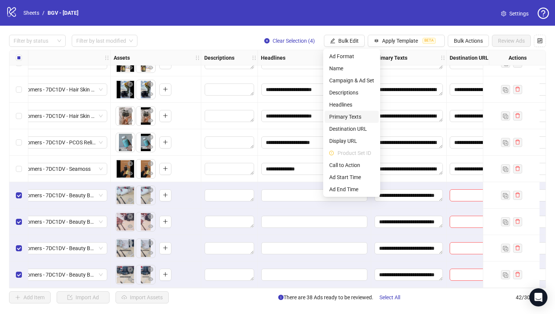
click at [347, 117] on span "Primary Texts" at bounding box center [351, 116] width 45 height 8
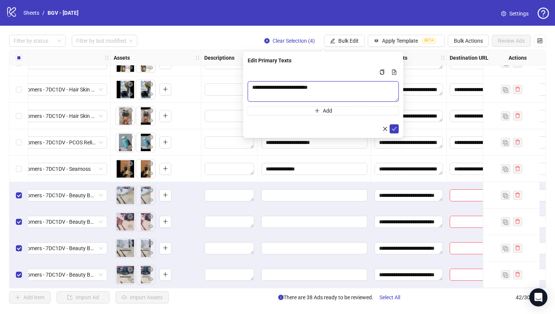
click at [339, 93] on textarea "**********" at bounding box center [323, 91] width 151 height 20
paste textarea "**********"
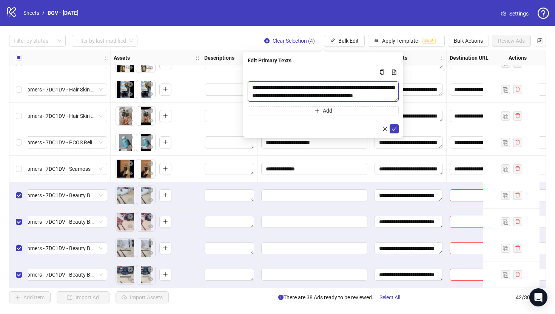
scroll to position [6, 0]
type textarea "**********"
click at [393, 127] on icon "check" at bounding box center [393, 128] width 5 height 5
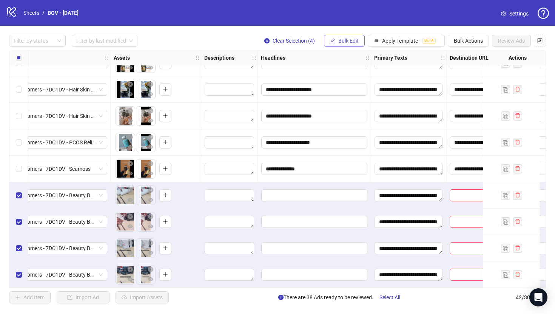
click at [341, 38] on span "Bulk Edit" at bounding box center [348, 41] width 20 height 6
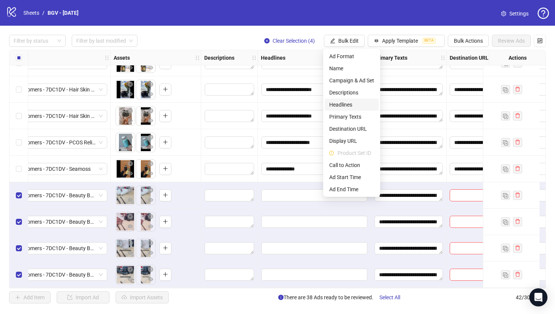
click at [350, 102] on span "Headlines" at bounding box center [351, 104] width 45 height 8
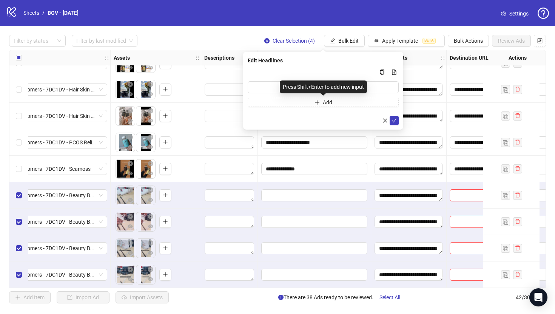
click at [322, 90] on div "Press Shift+Enter to add new input" at bounding box center [323, 86] width 87 height 13
click at [381, 89] on input "Multi-input container - paste or copy values" at bounding box center [323, 87] width 151 height 12
paste input "**********"
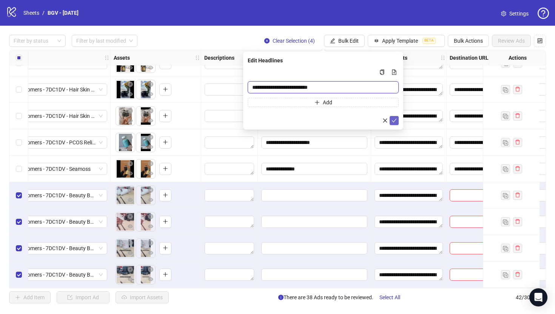
type input "**********"
click at [394, 119] on icon "check" at bounding box center [393, 120] width 5 height 5
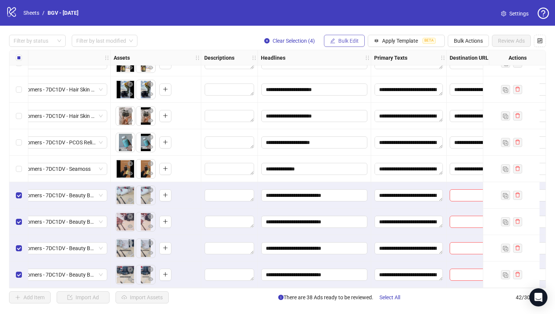
click at [330, 40] on icon "edit" at bounding box center [332, 40] width 5 height 5
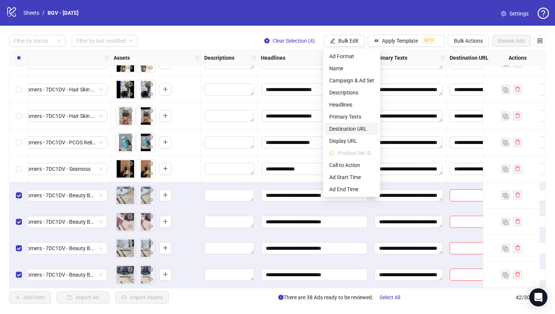
click at [348, 127] on span "Destination URL" at bounding box center [351, 129] width 45 height 8
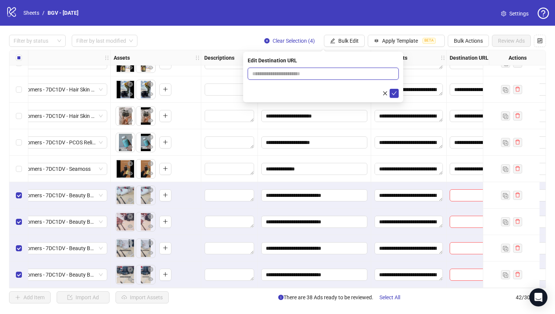
click at [347, 71] on input "text" at bounding box center [320, 73] width 136 height 8
paste input "**********"
type input "**********"
click at [394, 93] on icon "check" at bounding box center [393, 93] width 5 height 5
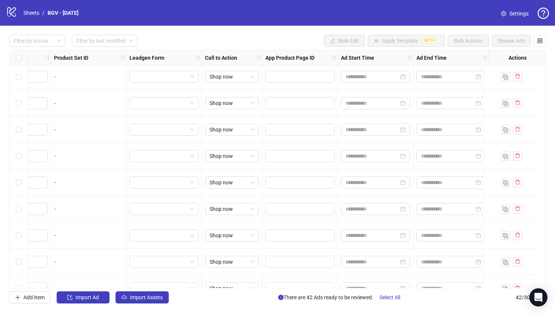
scroll to position [0, 921]
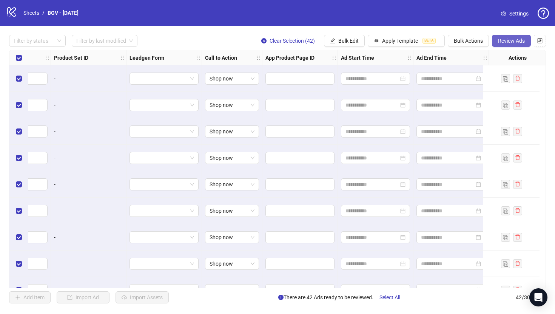
click at [519, 39] on span "Review Ads" at bounding box center [511, 41] width 27 height 6
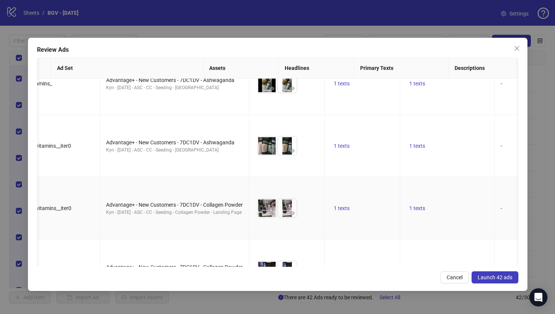
scroll to position [0, 0]
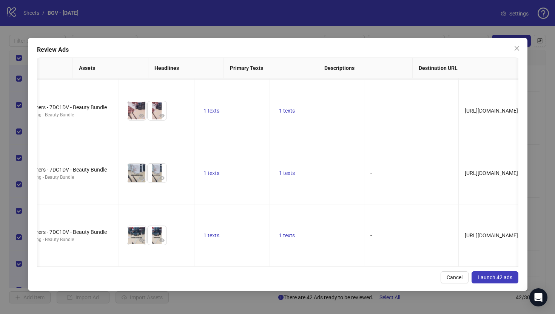
click at [508, 277] on span "Launch 42 ads" at bounding box center [495, 277] width 35 height 6
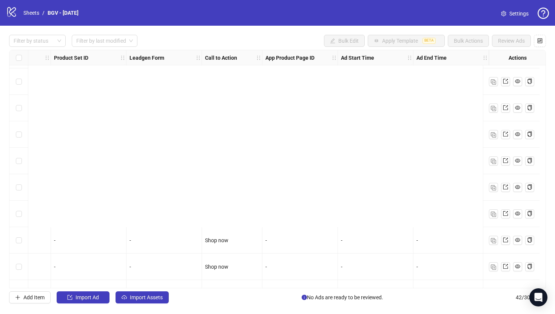
scroll to position [891, 921]
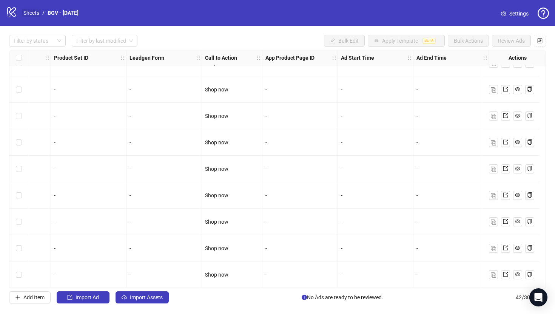
click at [35, 13] on link "Sheets" at bounding box center [31, 13] width 19 height 8
